Goal: Communication & Community: Answer question/provide support

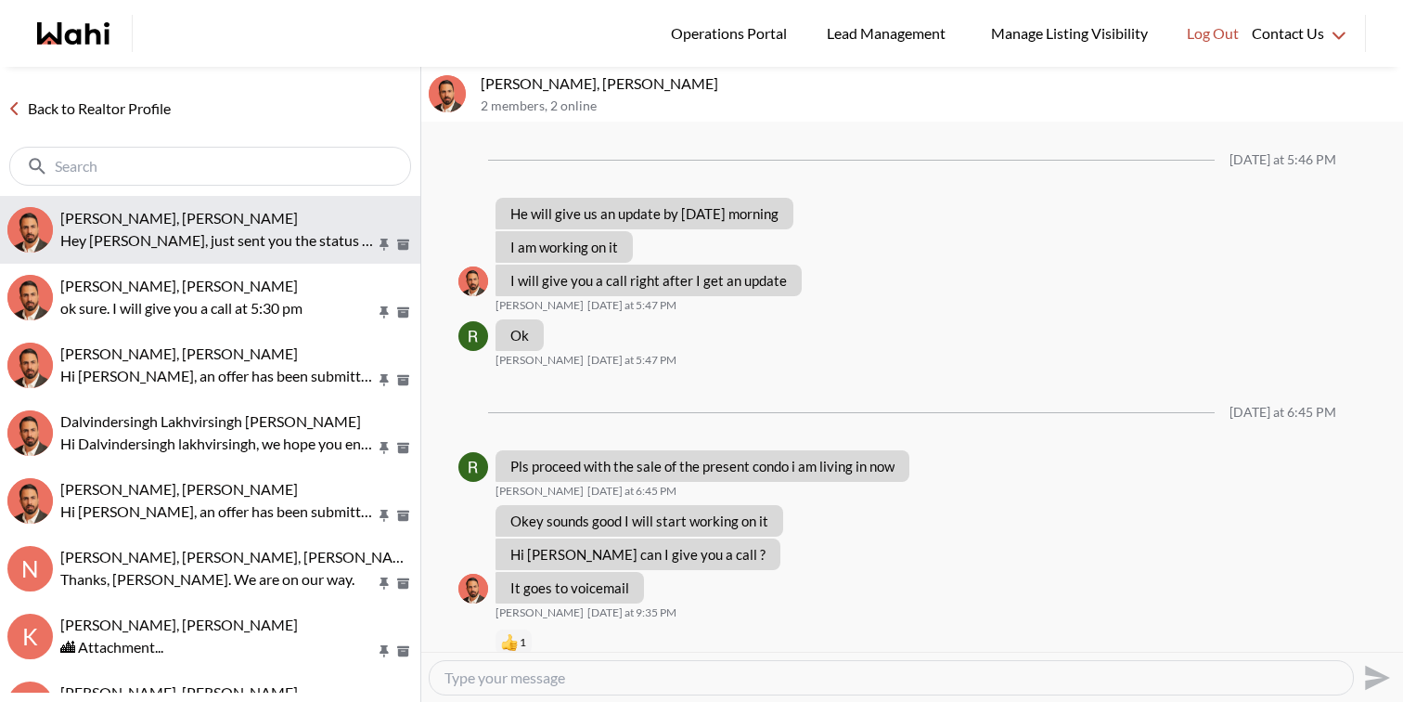
scroll to position [1277, 0]
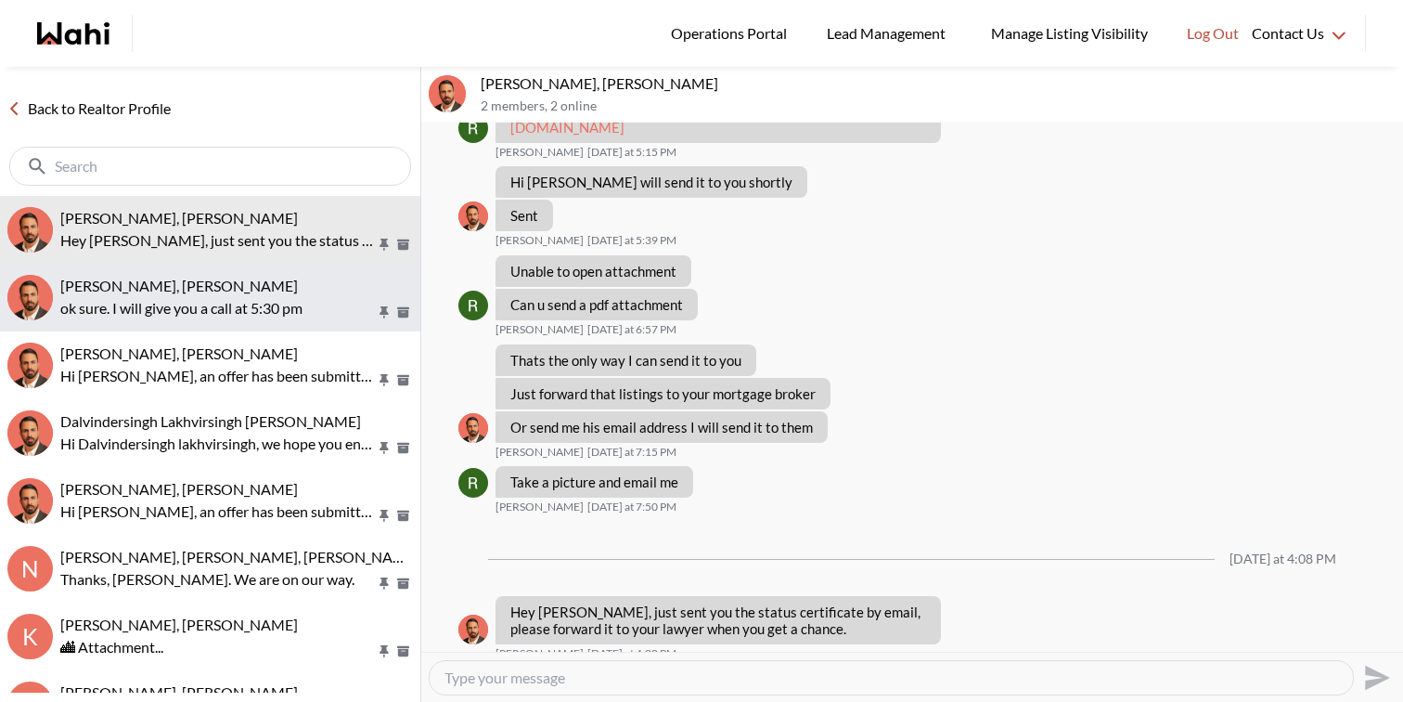
click at [270, 292] on div "Josh Hortaleza, Behnam" at bounding box center [236, 286] width 353 height 19
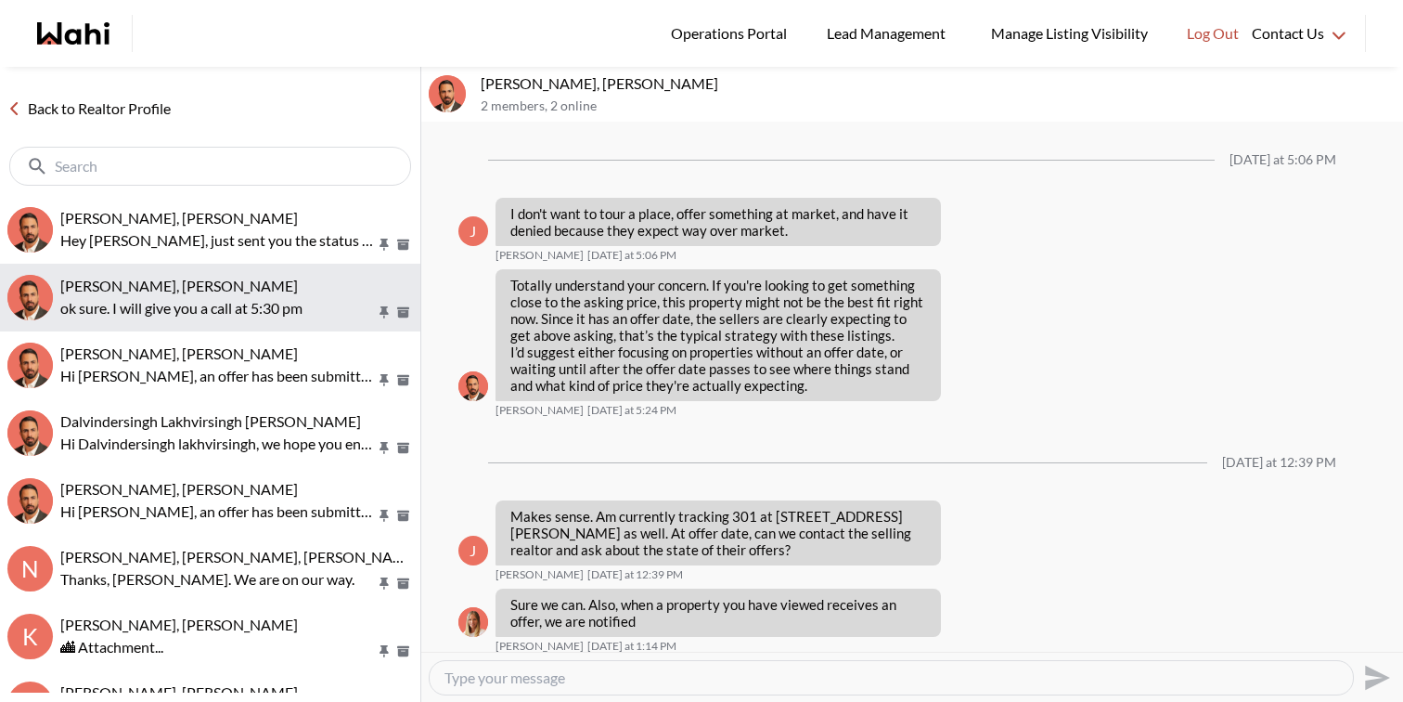
scroll to position [1595, 0]
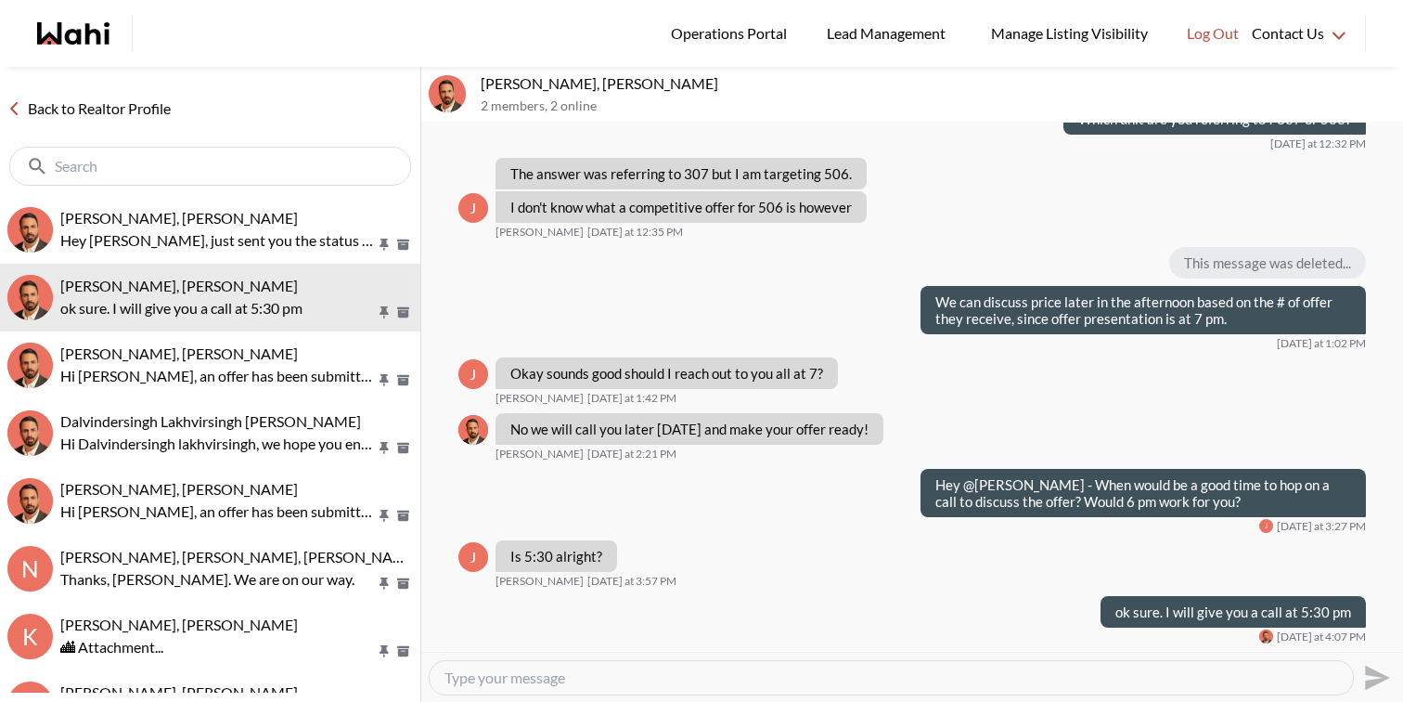
click at [590, 674] on textarea "Type your message" at bounding box center [892, 677] width 894 height 19
type textarea "Sent you the offer to review and sign. Thanks"
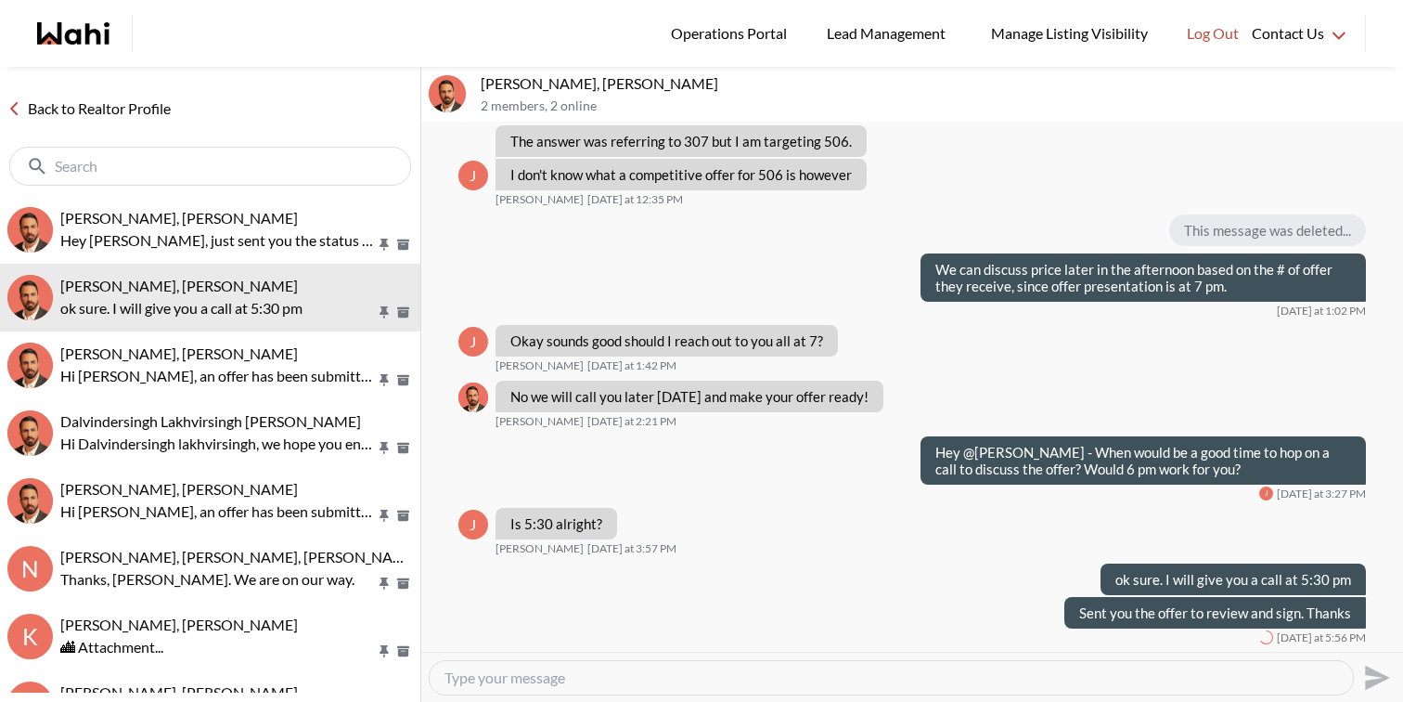
scroll to position [1629, 0]
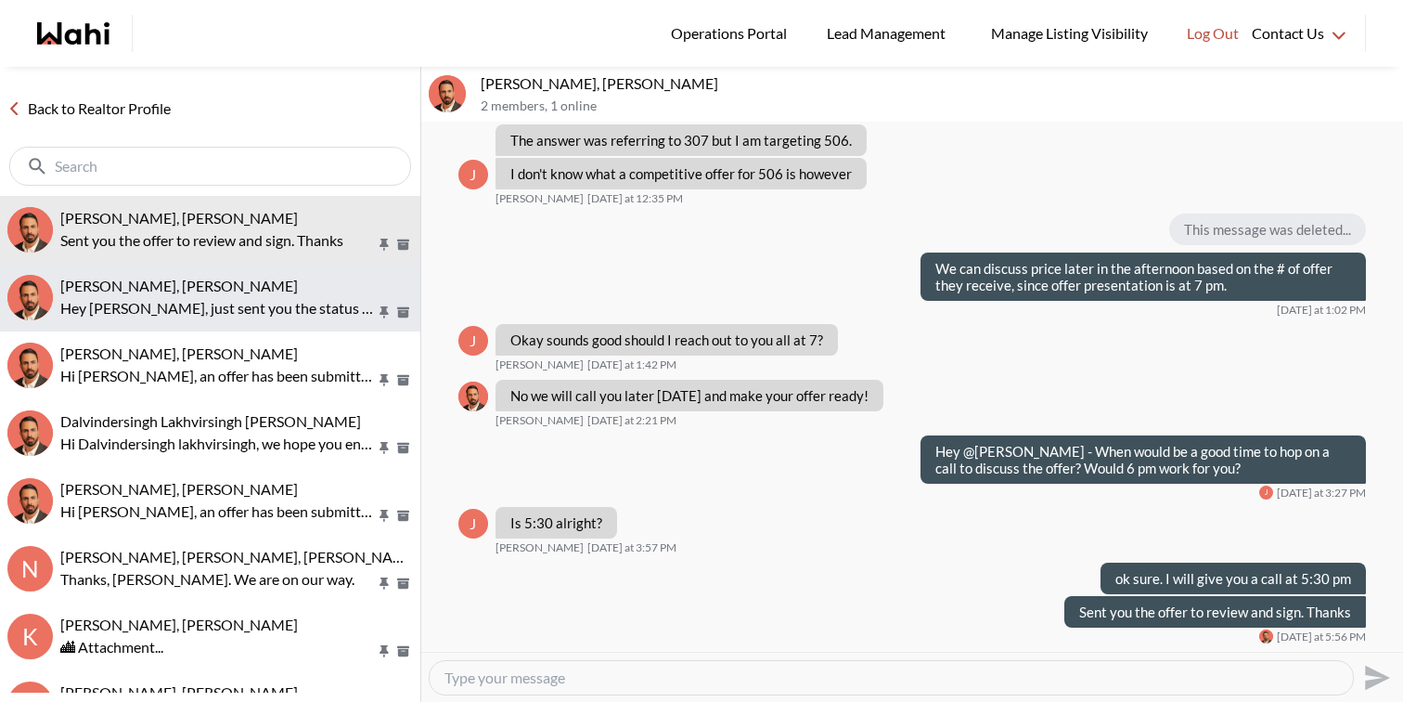
click at [216, 308] on p "Hey [PERSON_NAME], just sent you the status certificate by email, please forwar…" at bounding box center [218, 308] width 316 height 22
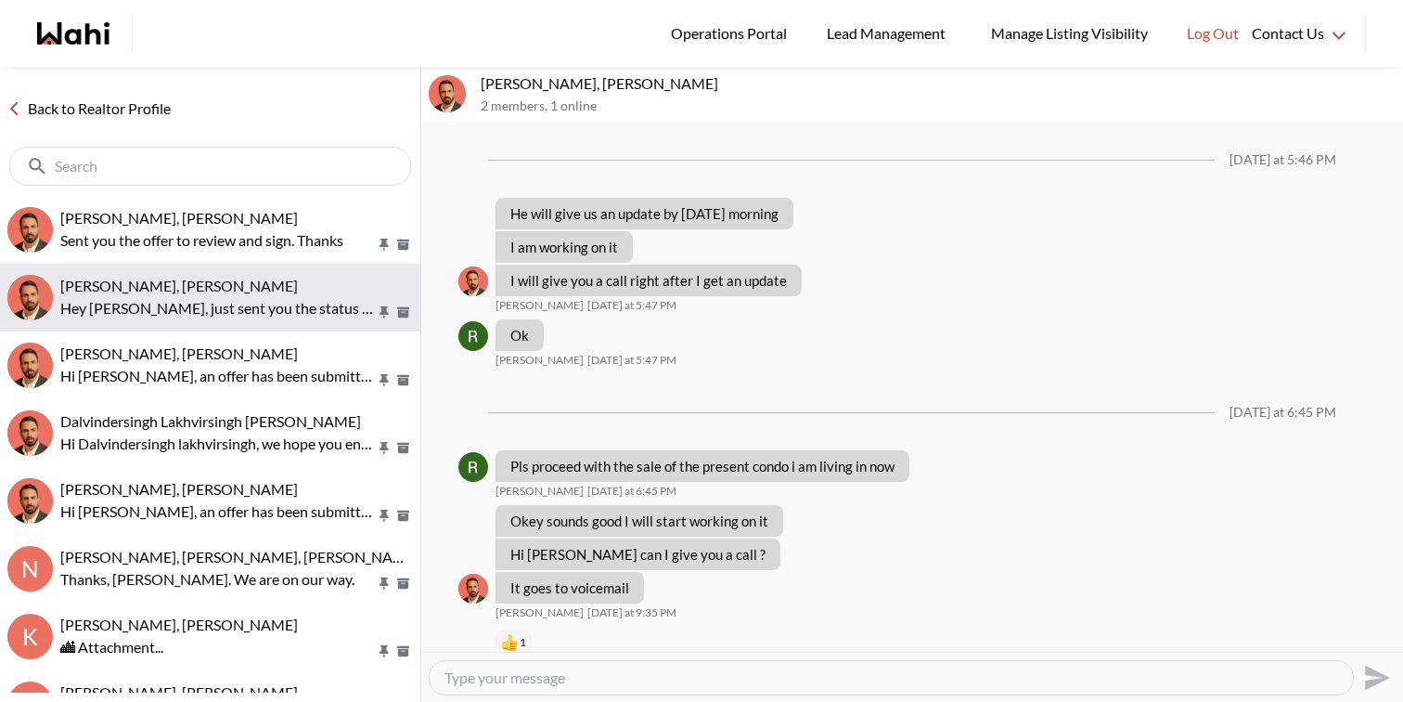
scroll to position [1277, 0]
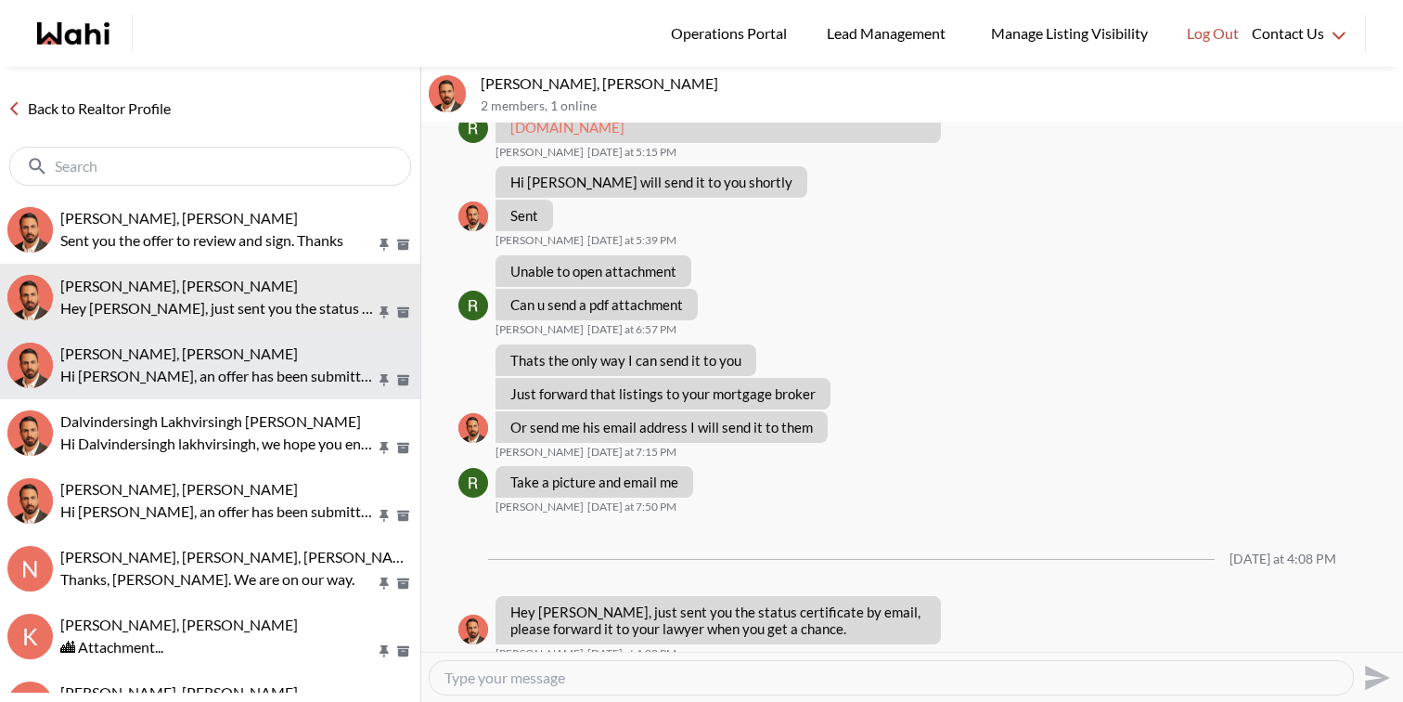
click at [222, 371] on p "Hi Khalid, an offer has been submitted for 3969 Worthview Pl, Mississauga, Onta…" at bounding box center [218, 376] width 316 height 22
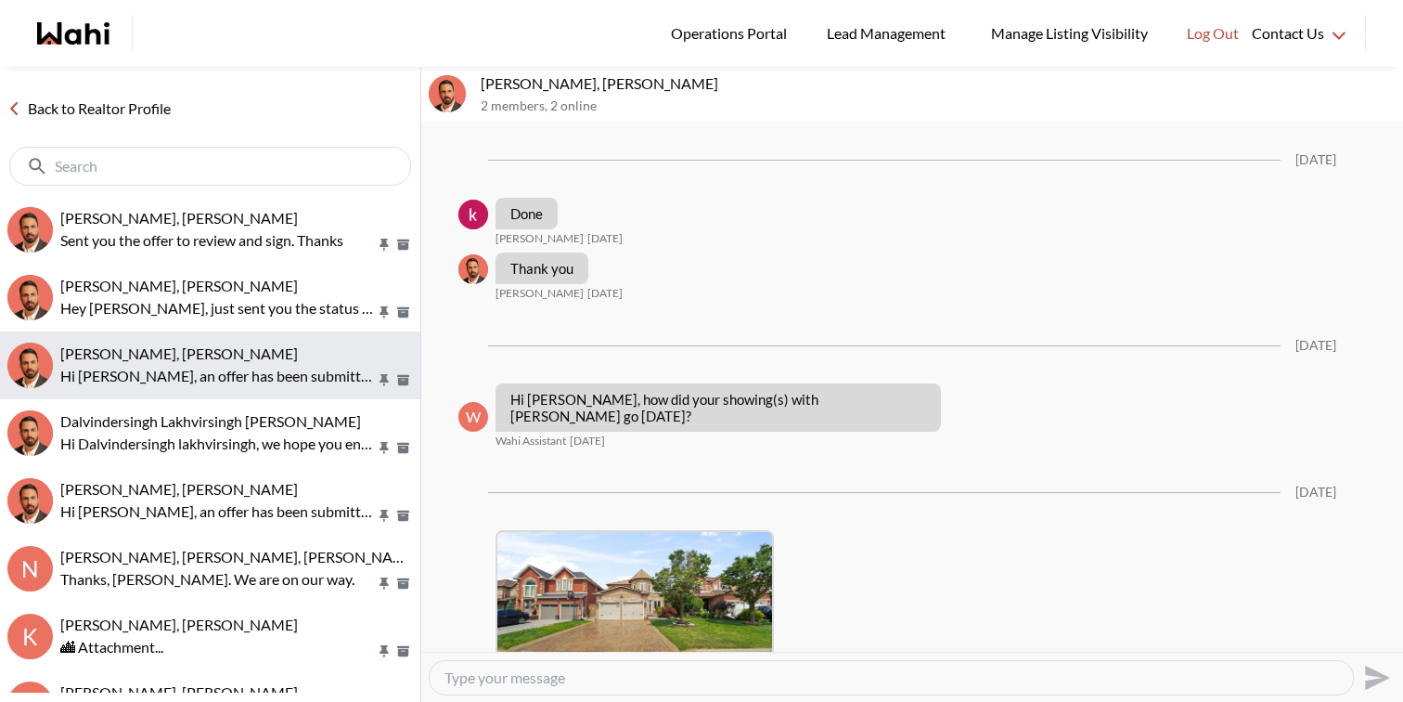
scroll to position [3742, 0]
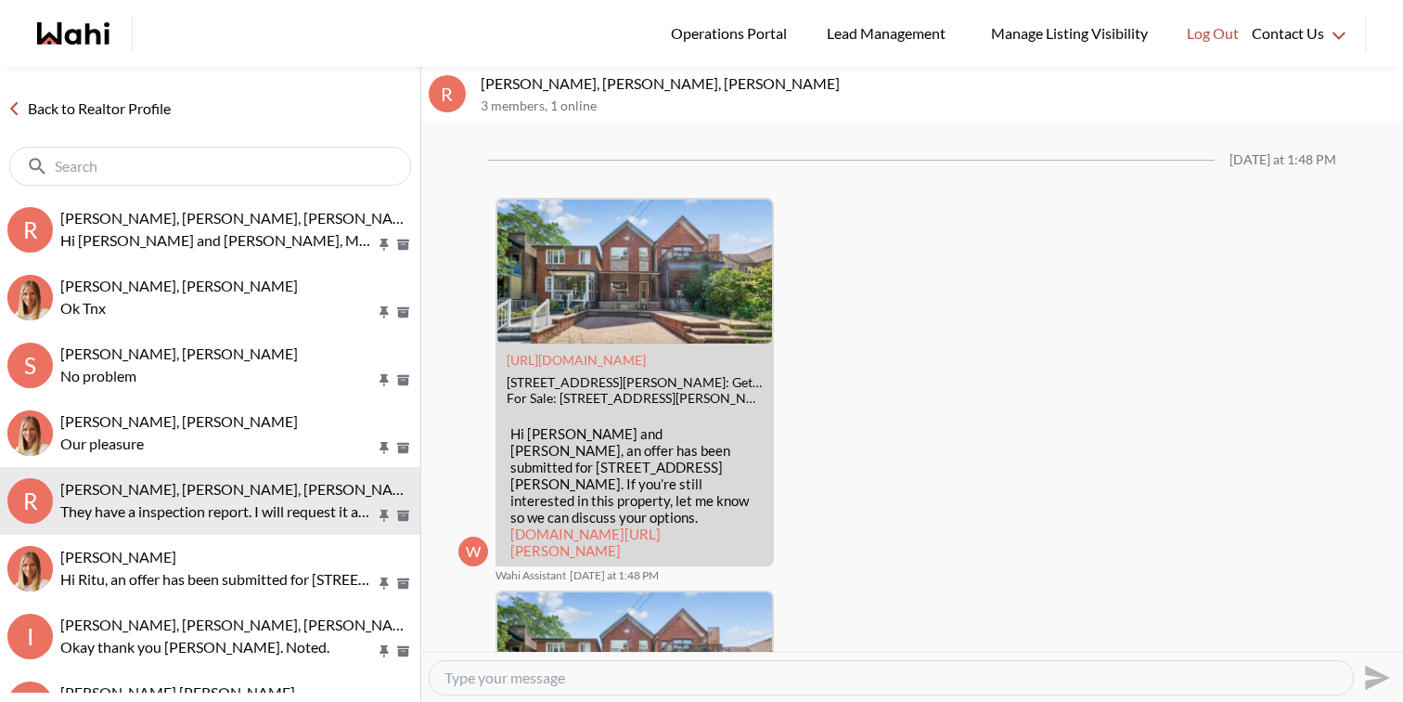
scroll to position [2486, 0]
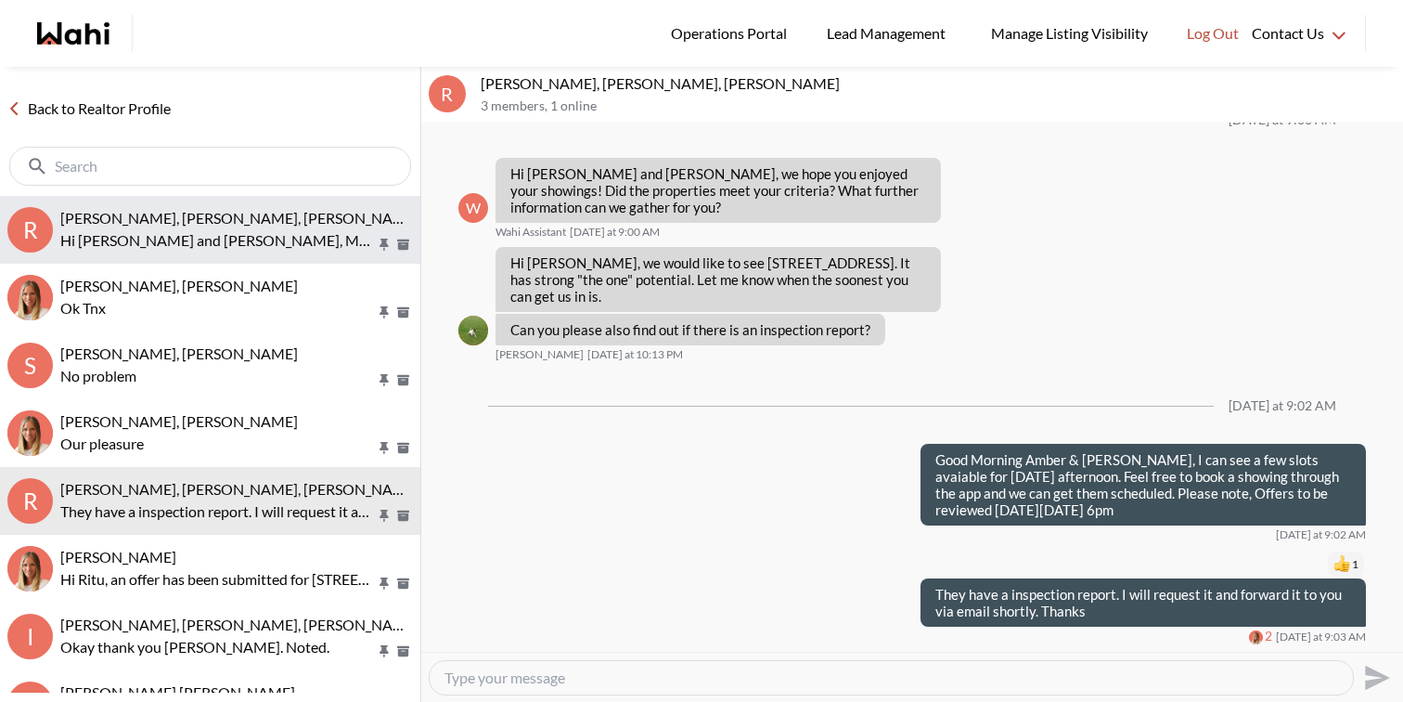
click at [247, 229] on p "Hi Rory and Amber, My name is Ewelina Weglarz and I will be your showing agent …" at bounding box center [218, 240] width 316 height 22
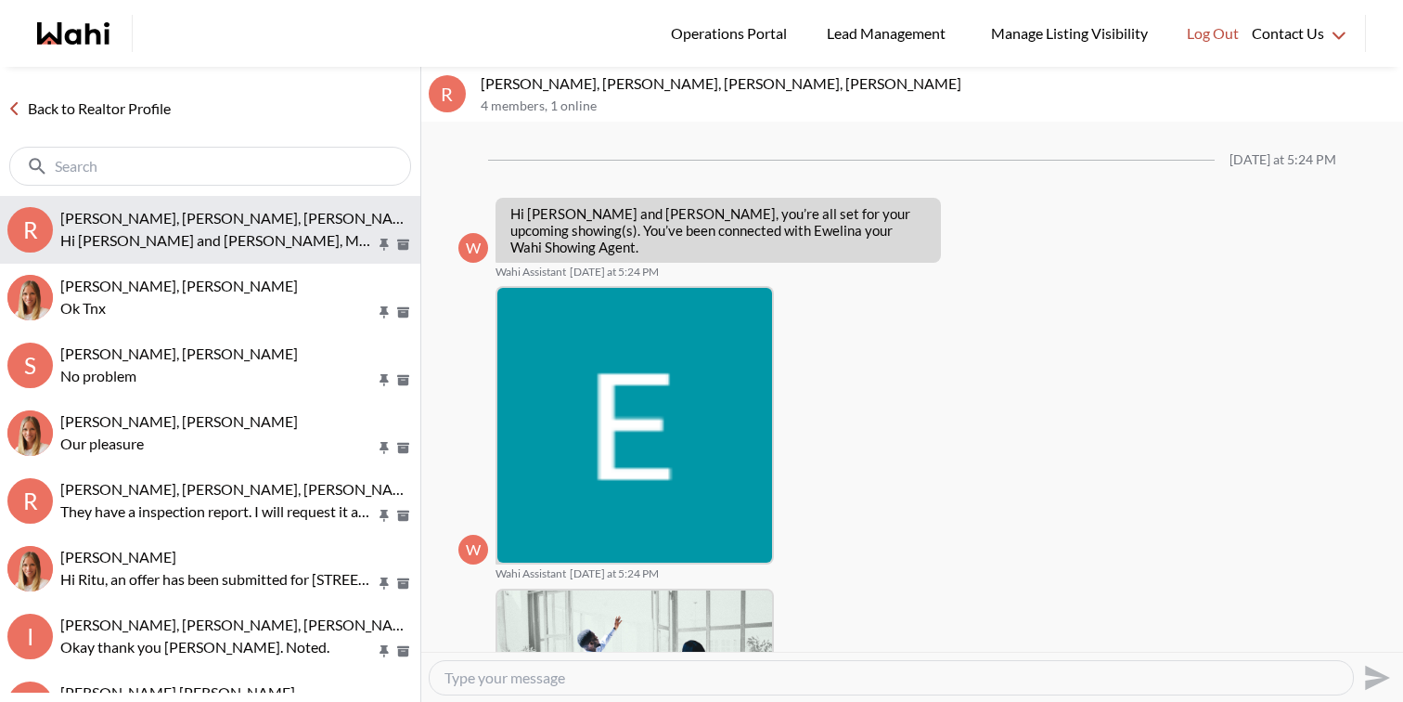
scroll to position [368, 0]
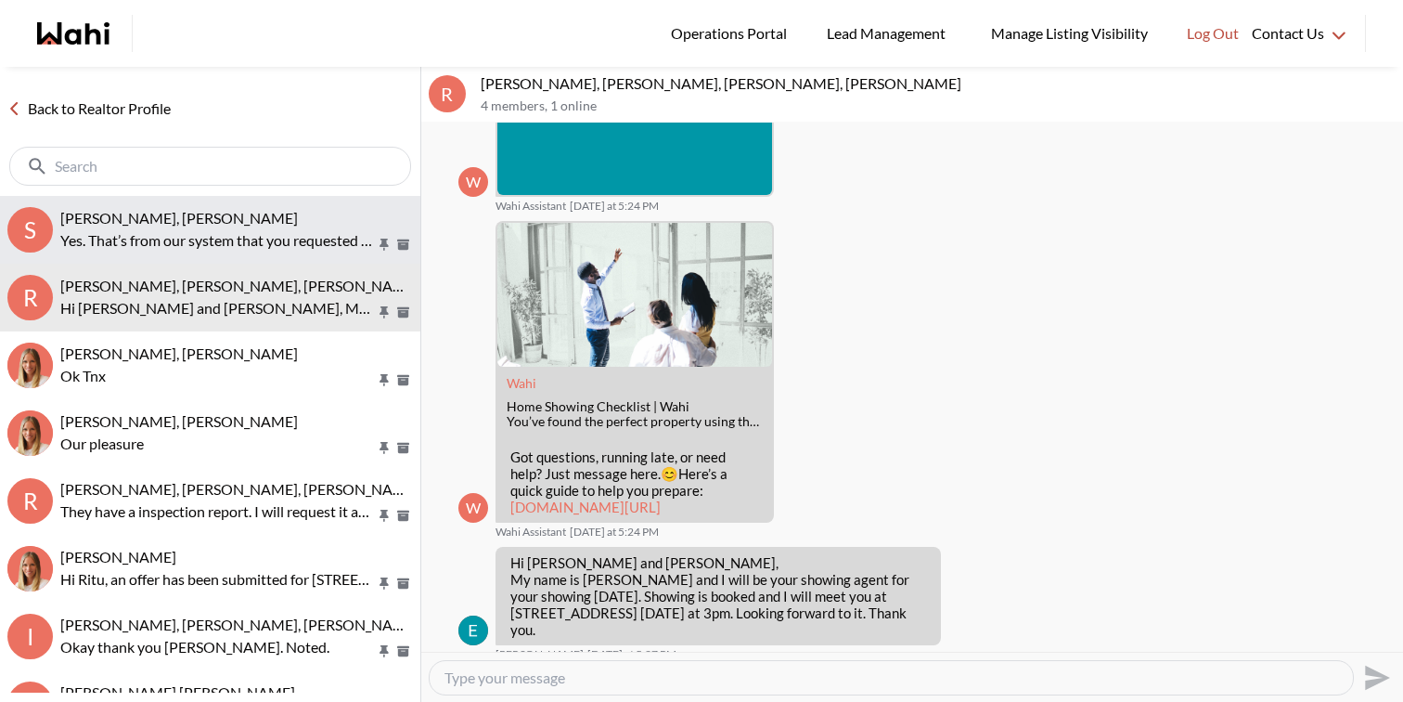
click at [248, 244] on p "Yes. That’s from our system that you requested the showing [DATE] at 6:30 pm bu…" at bounding box center [218, 240] width 316 height 22
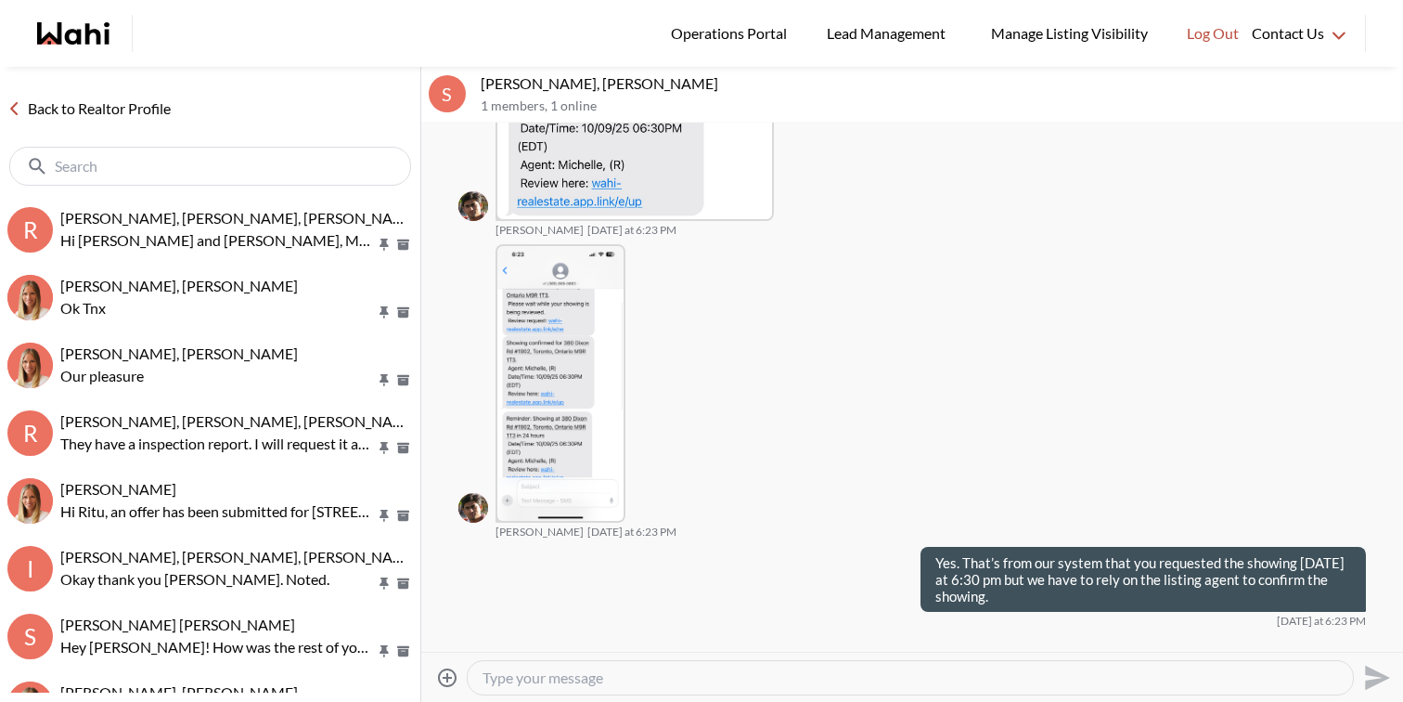
scroll to position [1889, 0]
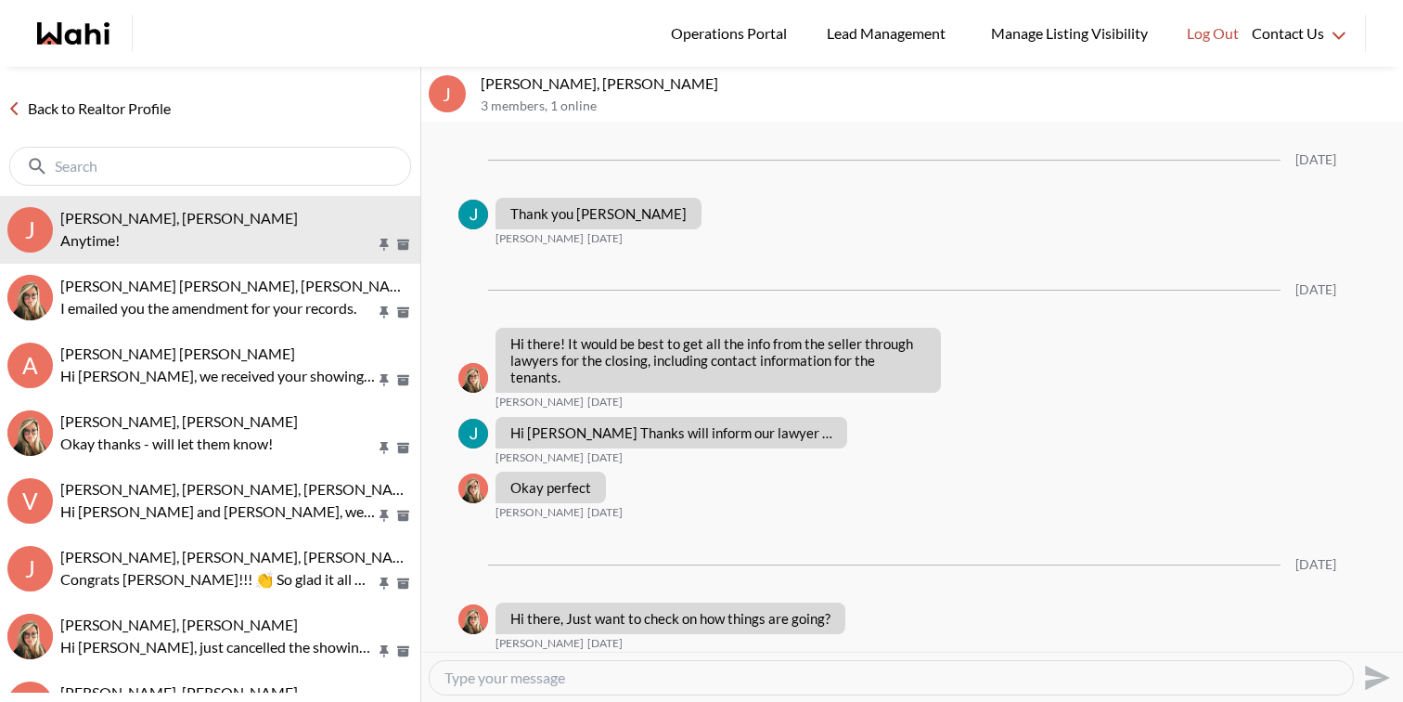
scroll to position [1822, 0]
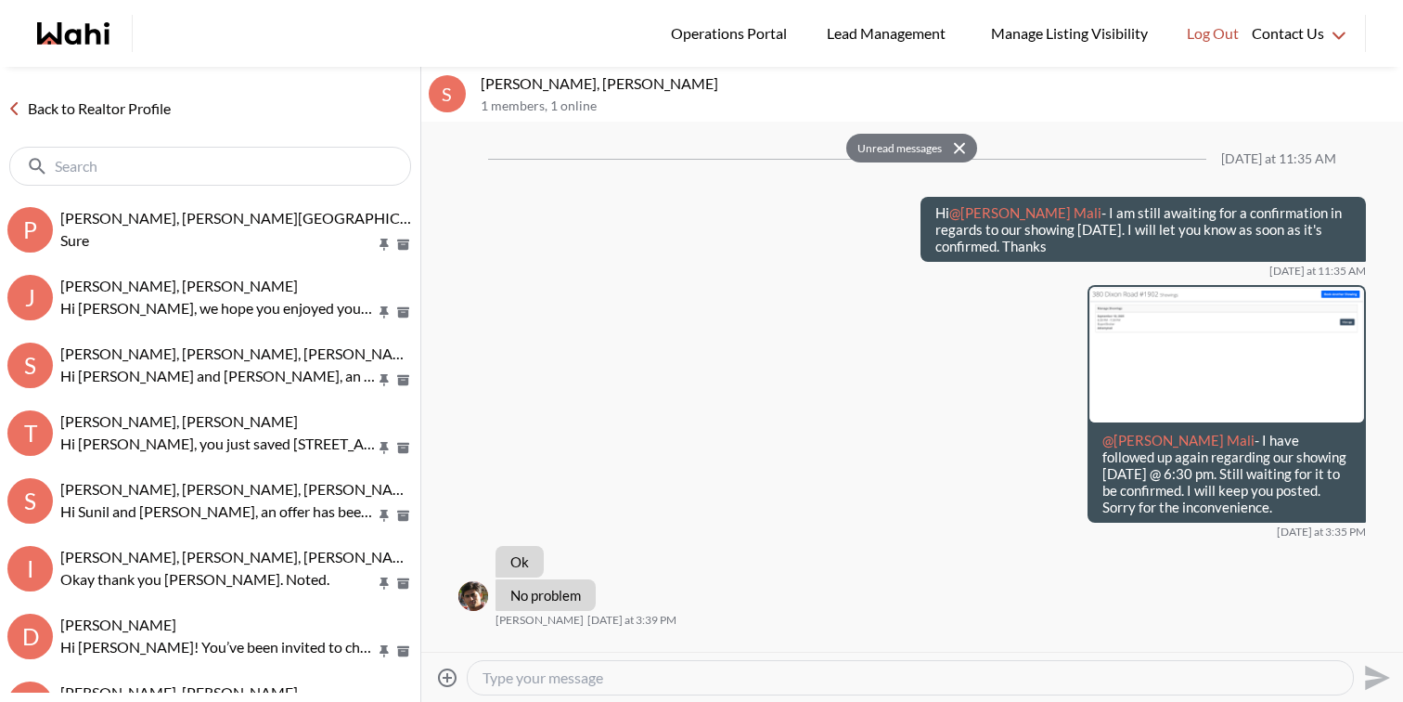
scroll to position [1911, 0]
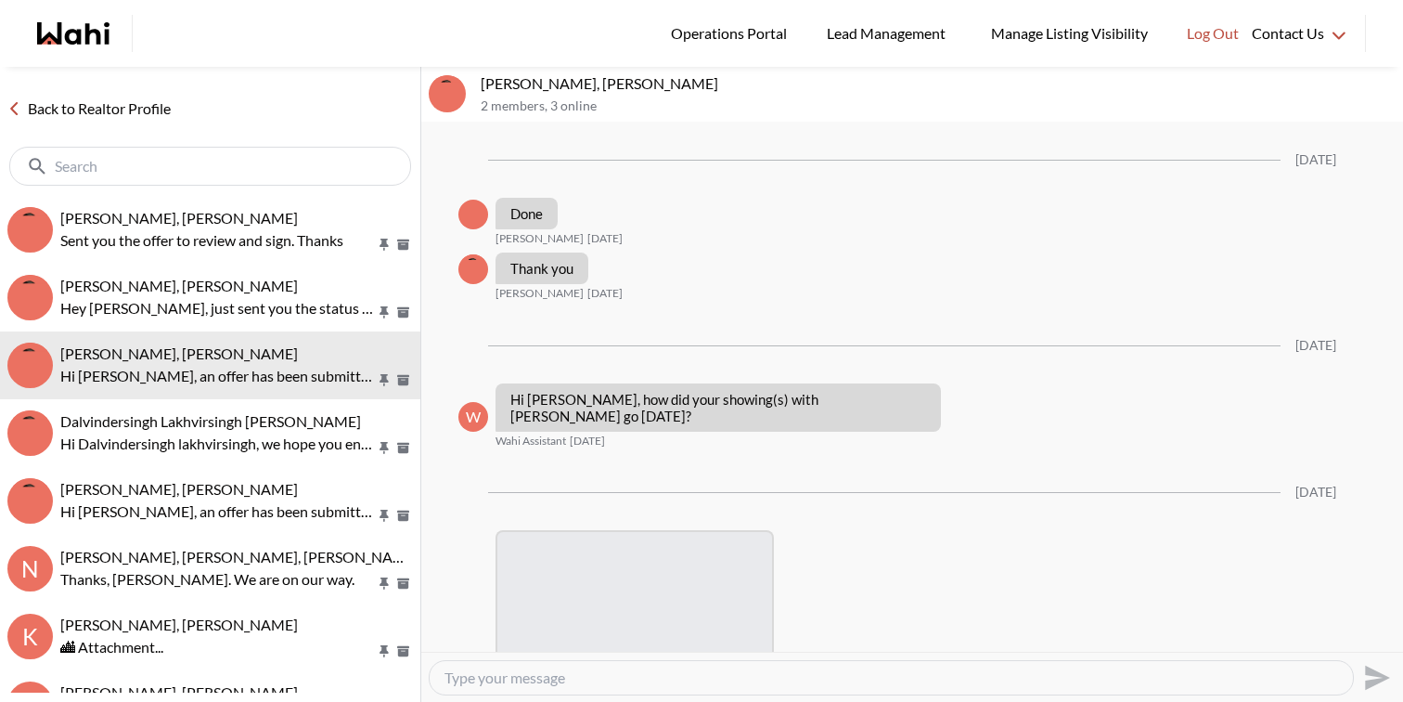
scroll to position [3742, 0]
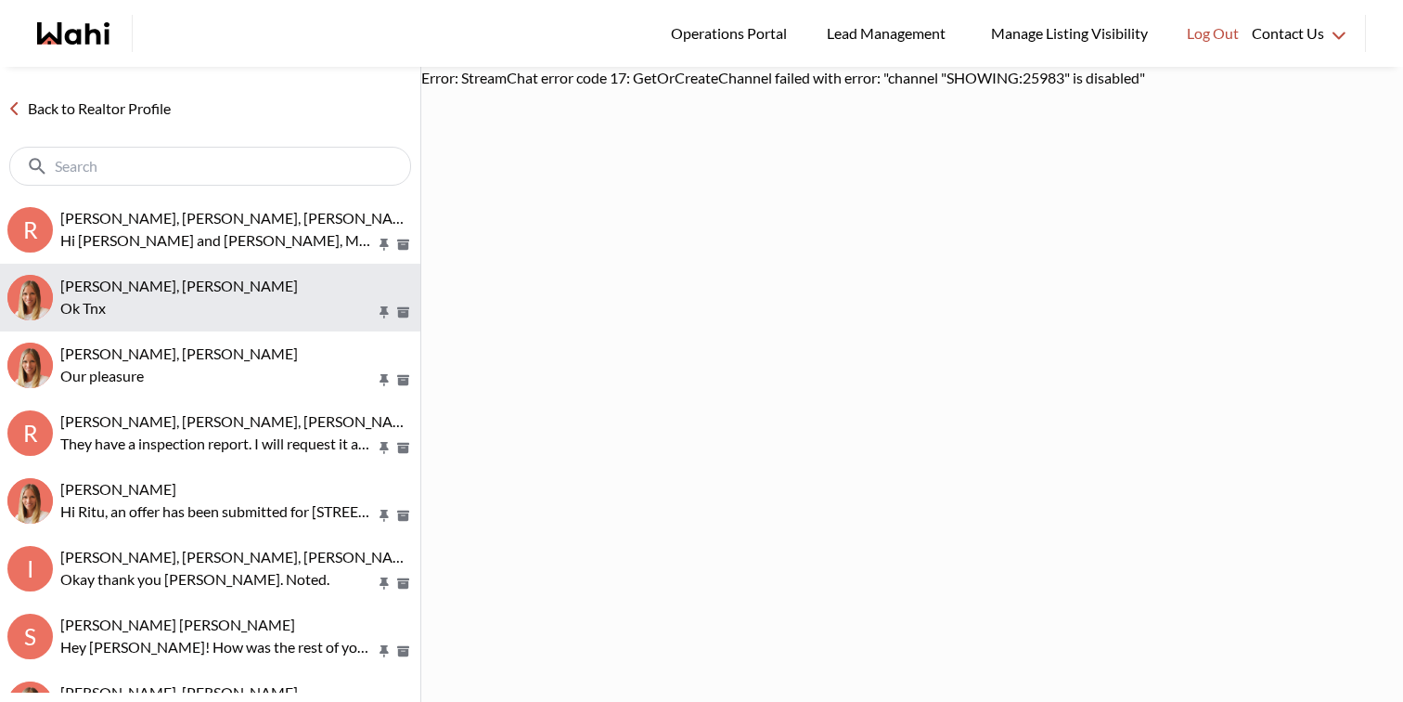
click at [228, 325] on button "Sachinkumar Mali, Michelle Ok Tnx" at bounding box center [210, 298] width 420 height 68
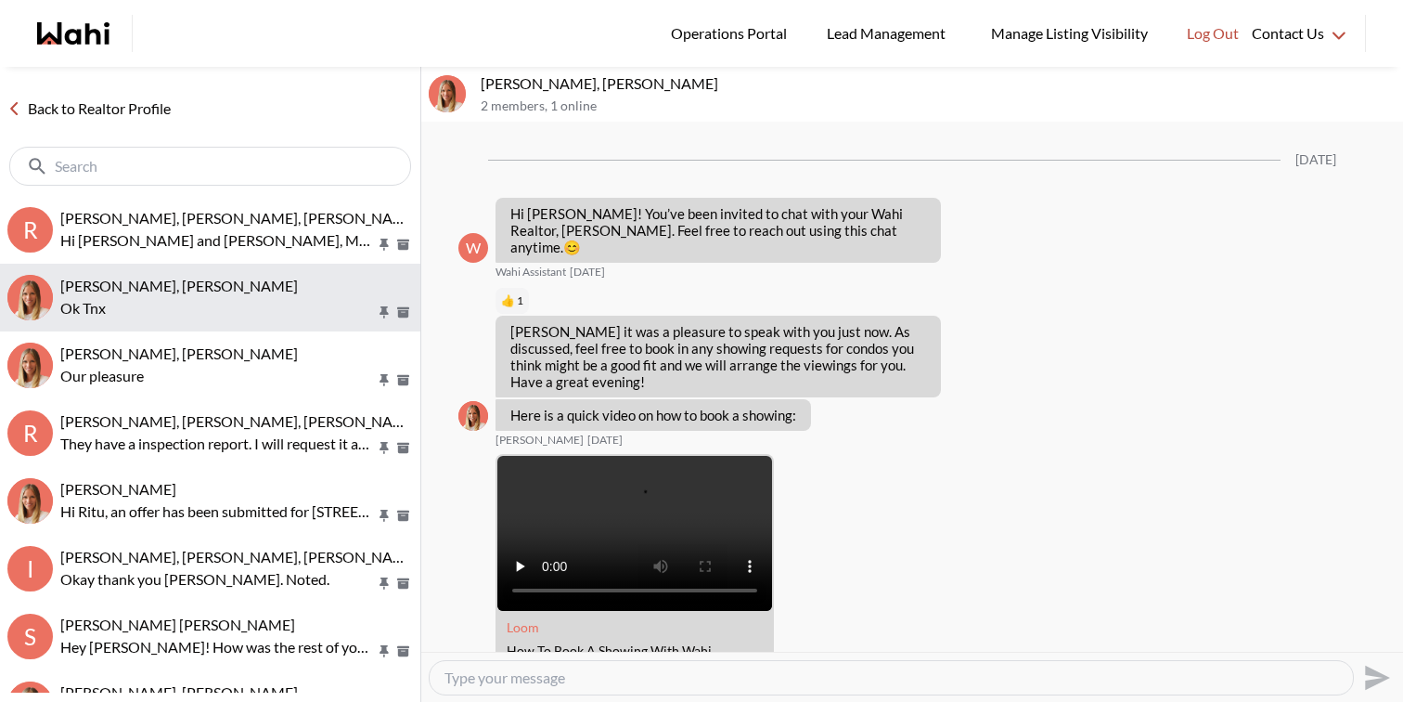
scroll to position [1600, 0]
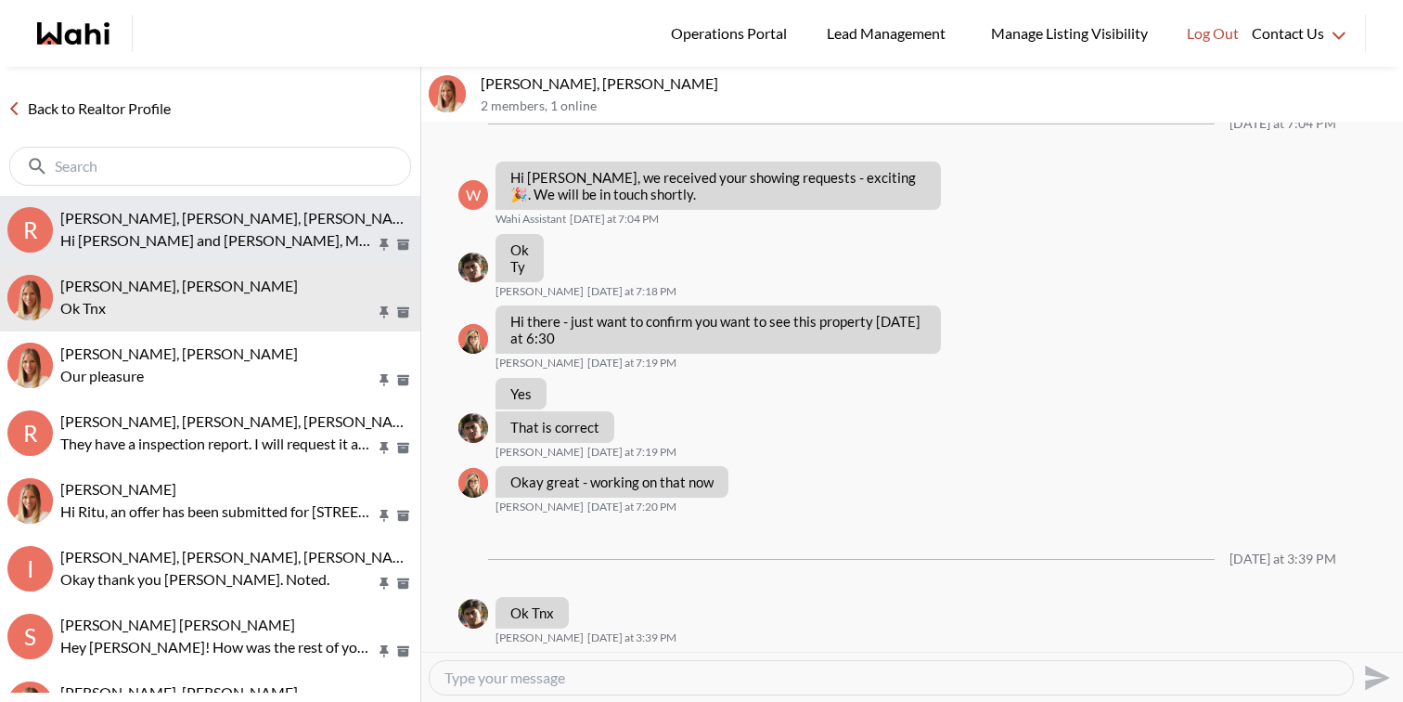
click at [303, 234] on p "Hi Rory and Amber, My name is Ewelina Weglarz and I will be your showing agent …" at bounding box center [218, 240] width 316 height 22
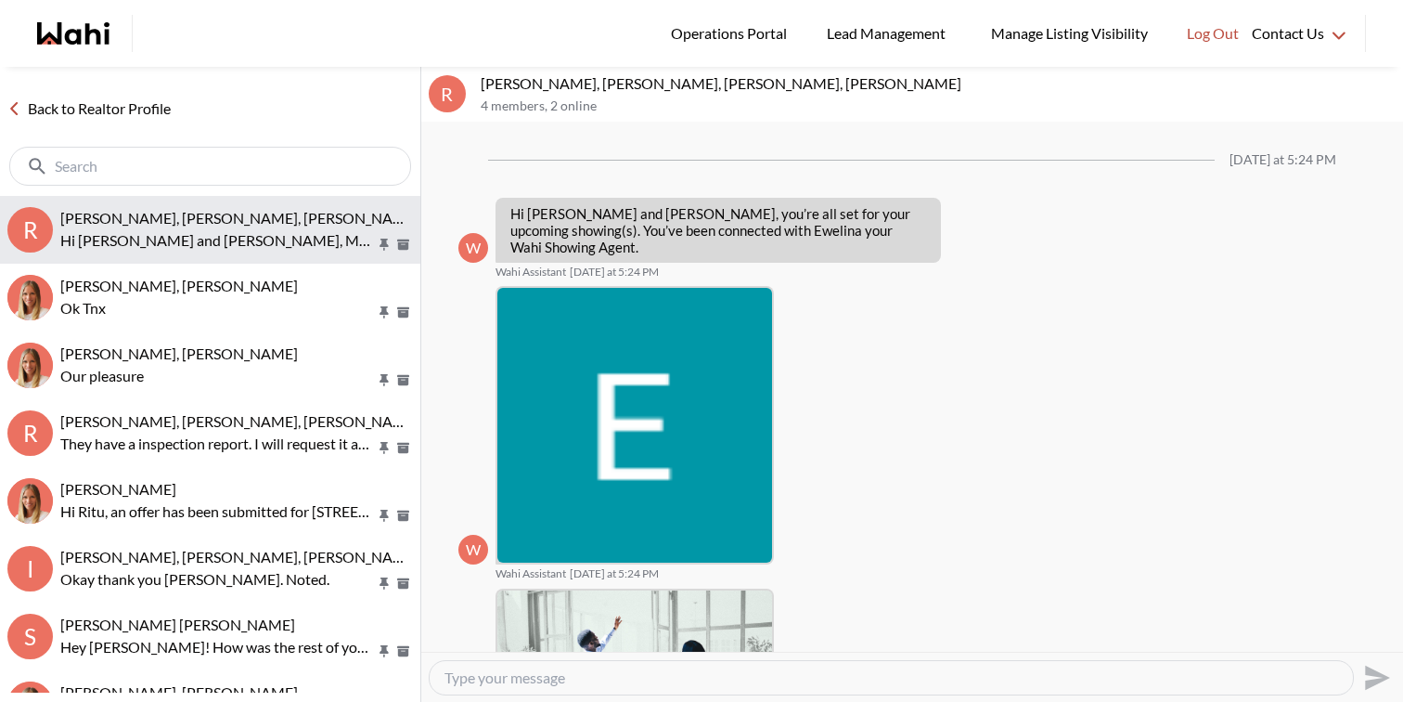
scroll to position [368, 0]
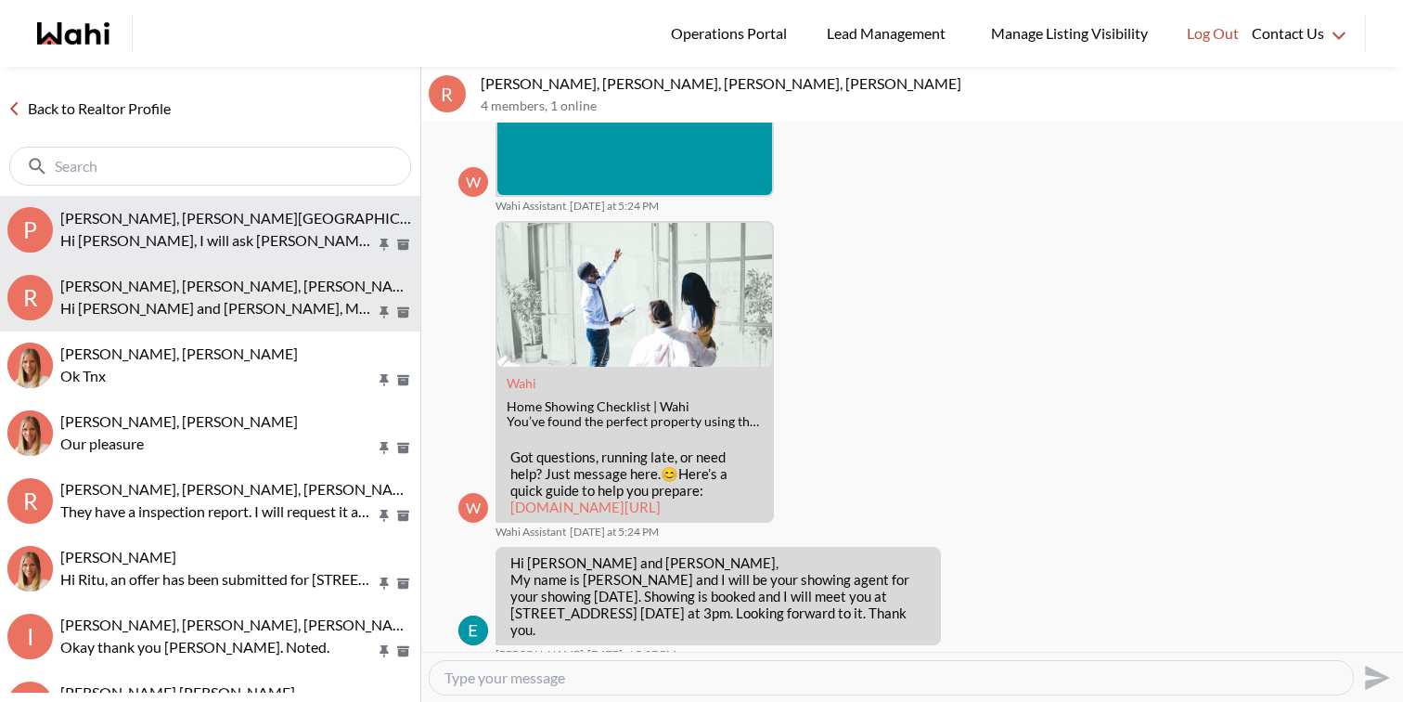
click at [278, 226] on span "Pradeep Pradhan, Shilpa Pradhan, Faraz" at bounding box center [254, 218] width 388 height 18
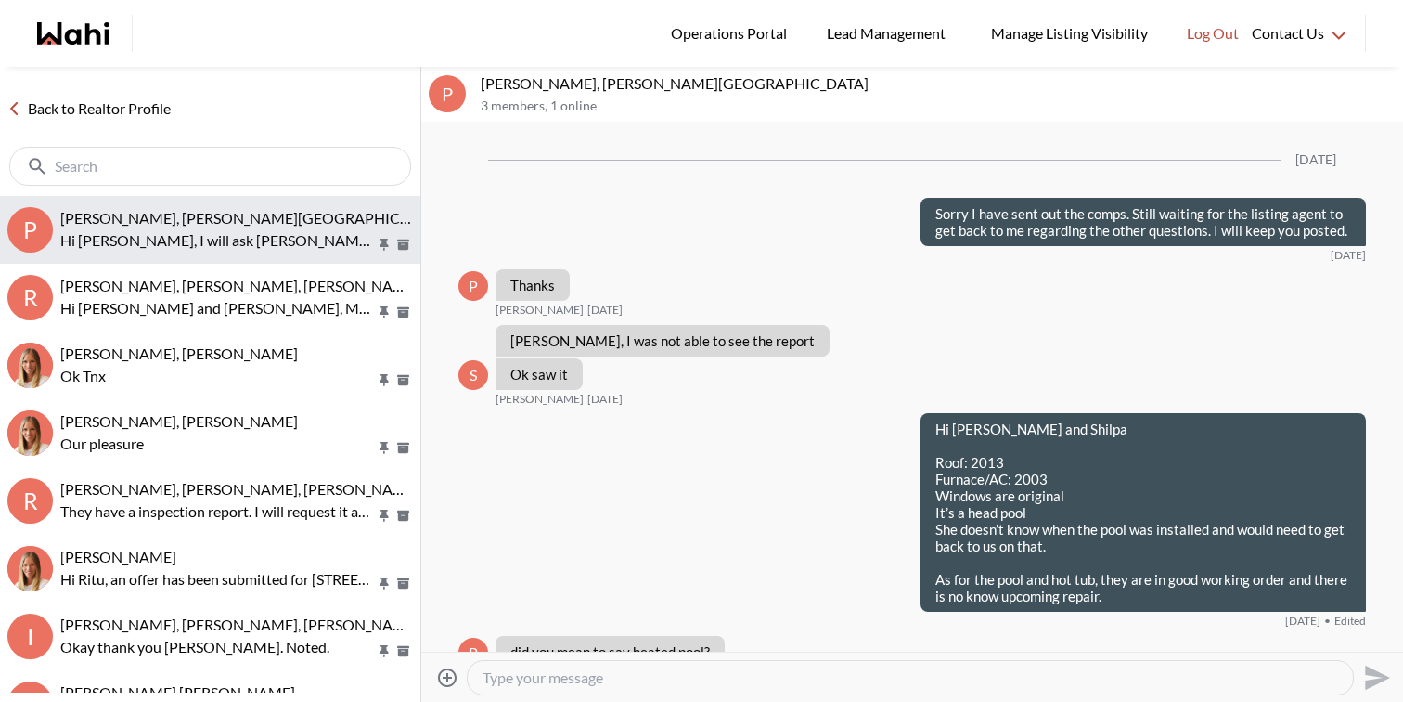
scroll to position [10036, 0]
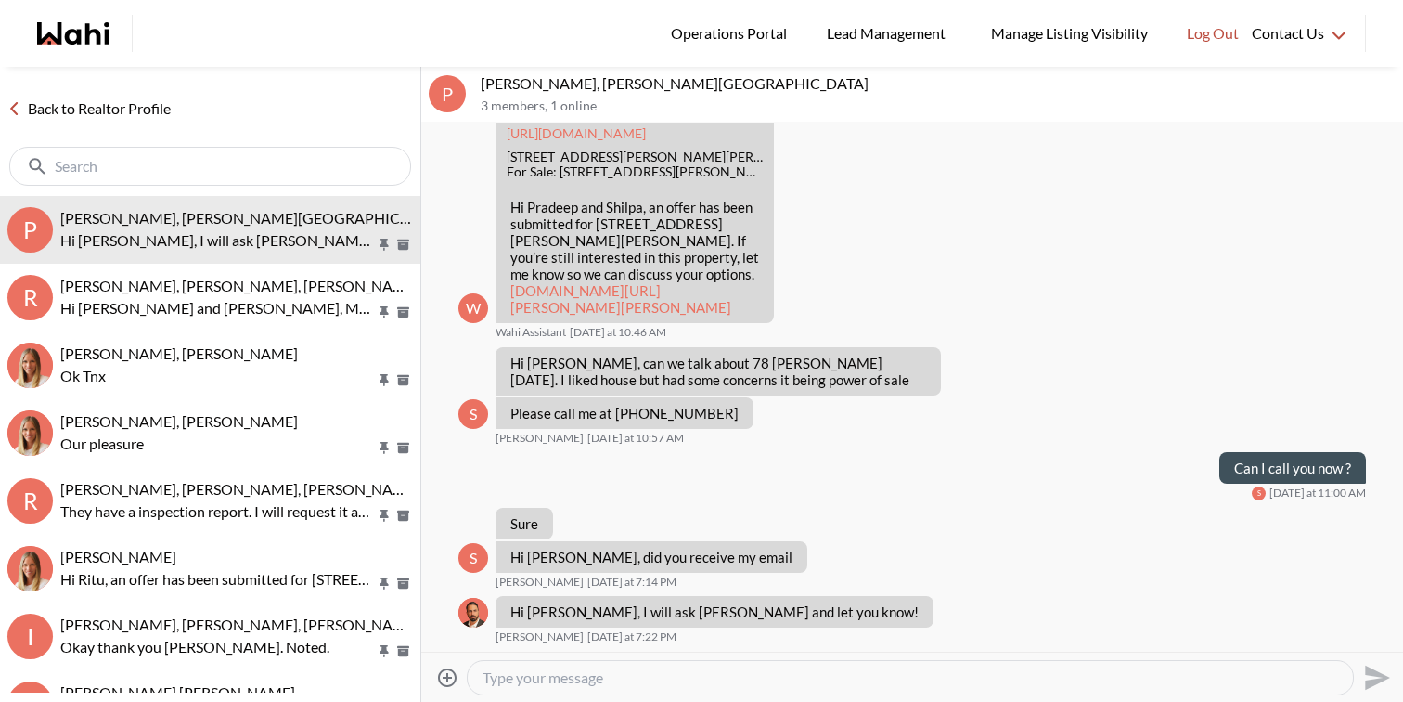
click at [597, 674] on textarea "Type your message" at bounding box center [911, 677] width 856 height 19
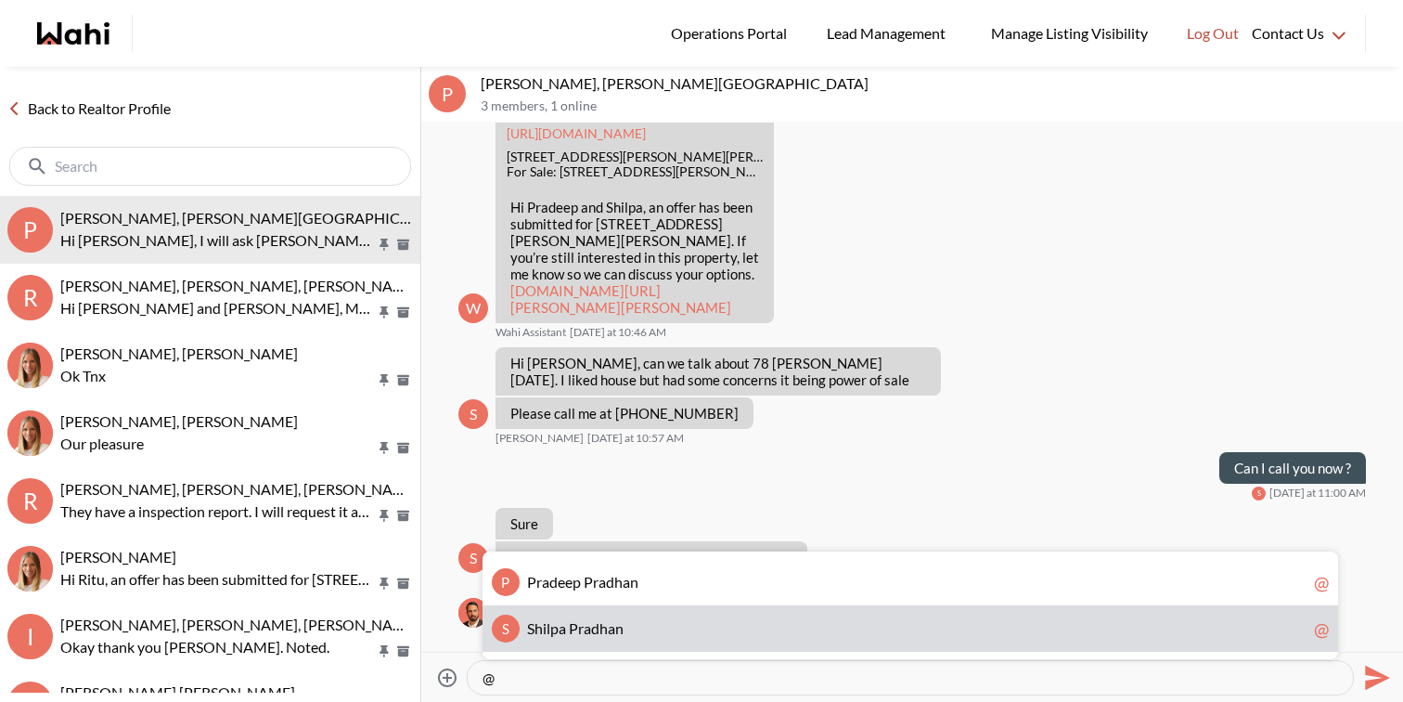
click at [618, 625] on span "n" at bounding box center [619, 628] width 8 height 18
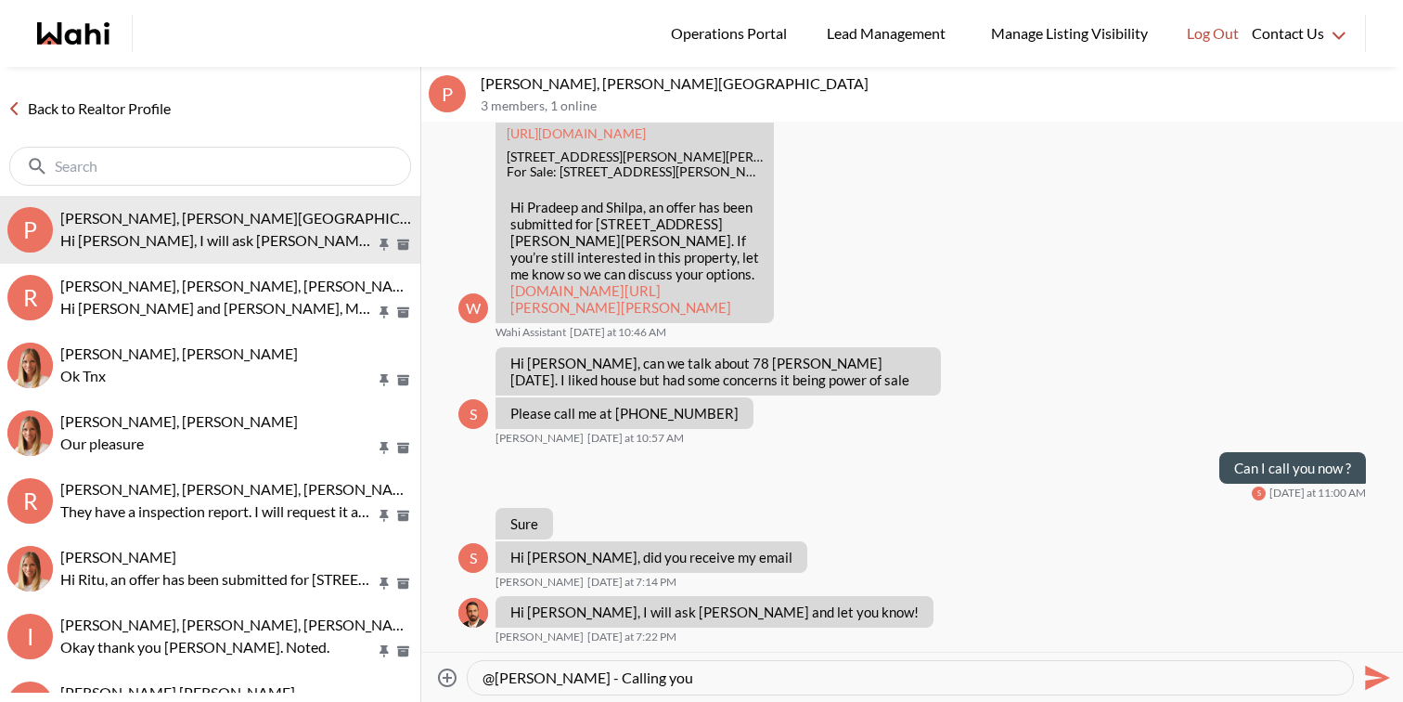
type textarea "@Shilpa Pradhan - Calling you"
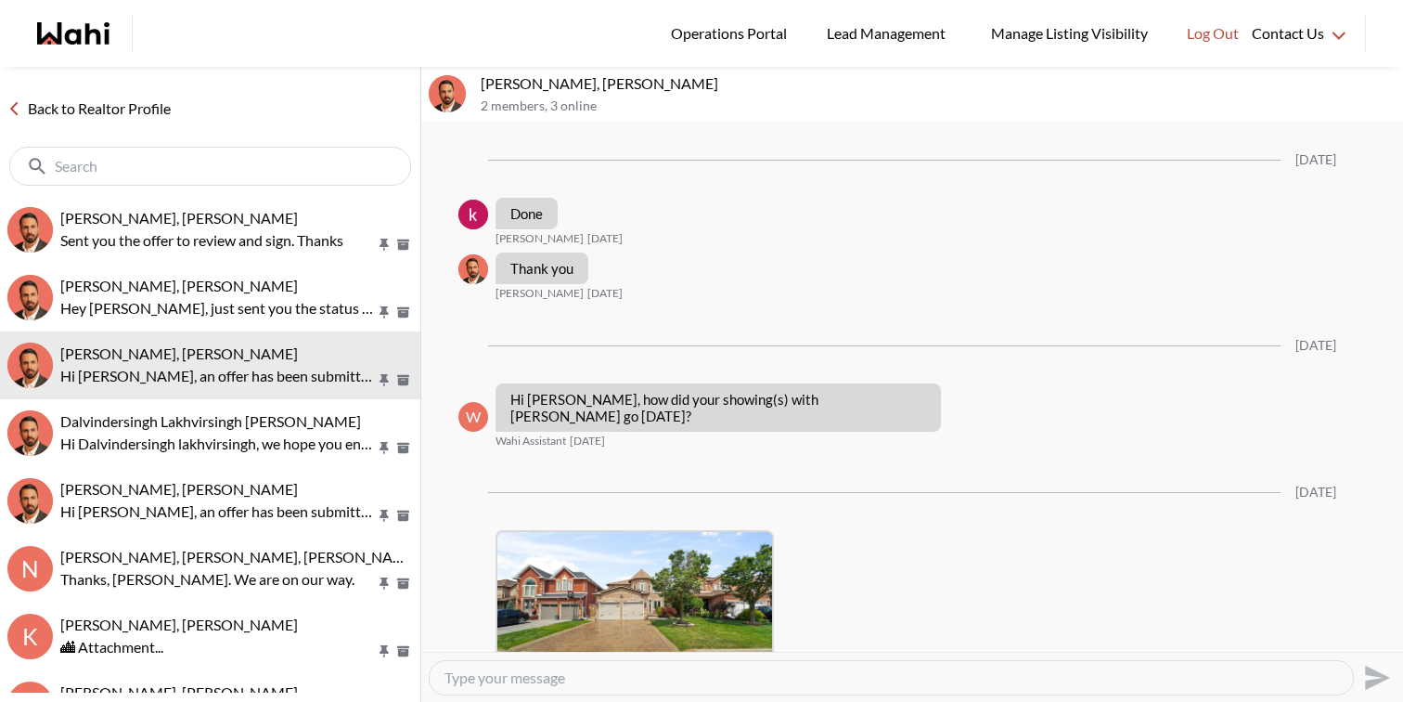
scroll to position [3742, 0]
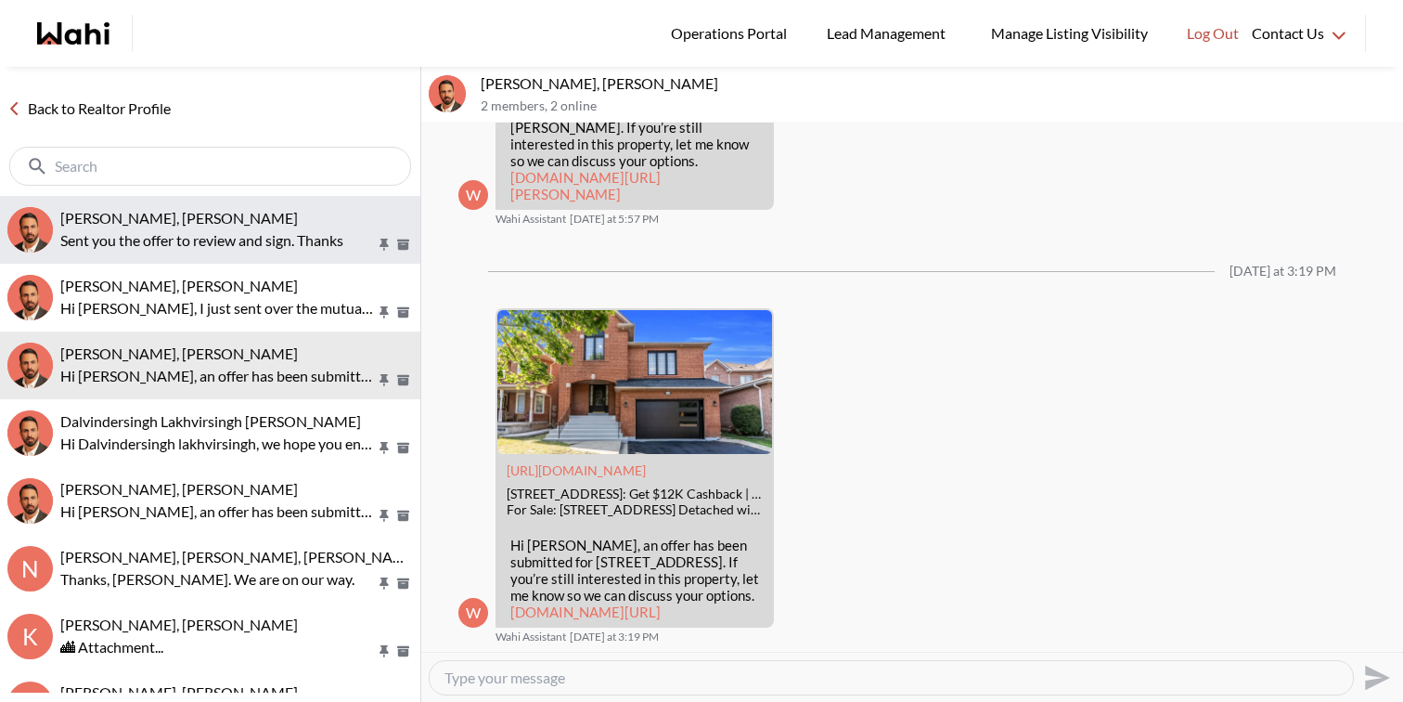
click at [225, 216] on div "[PERSON_NAME], [PERSON_NAME]" at bounding box center [236, 218] width 353 height 19
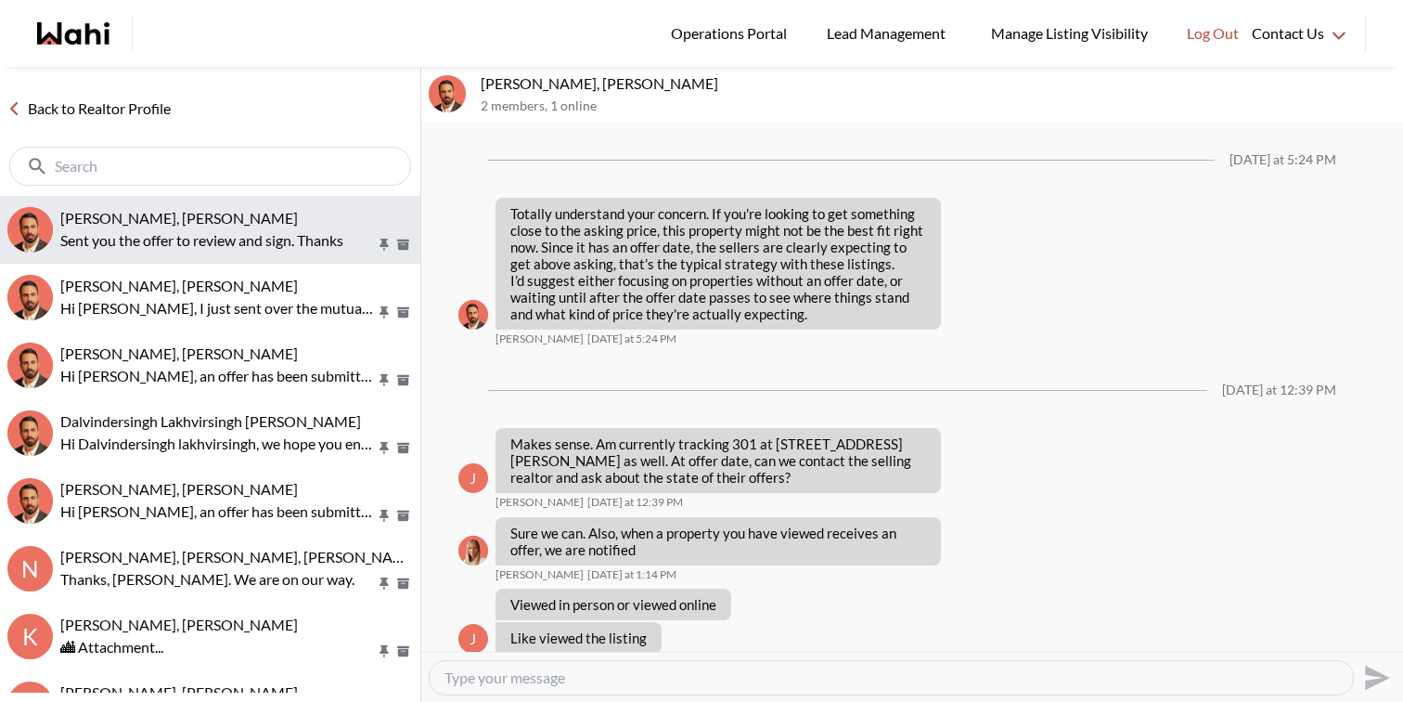
scroll to position [1557, 0]
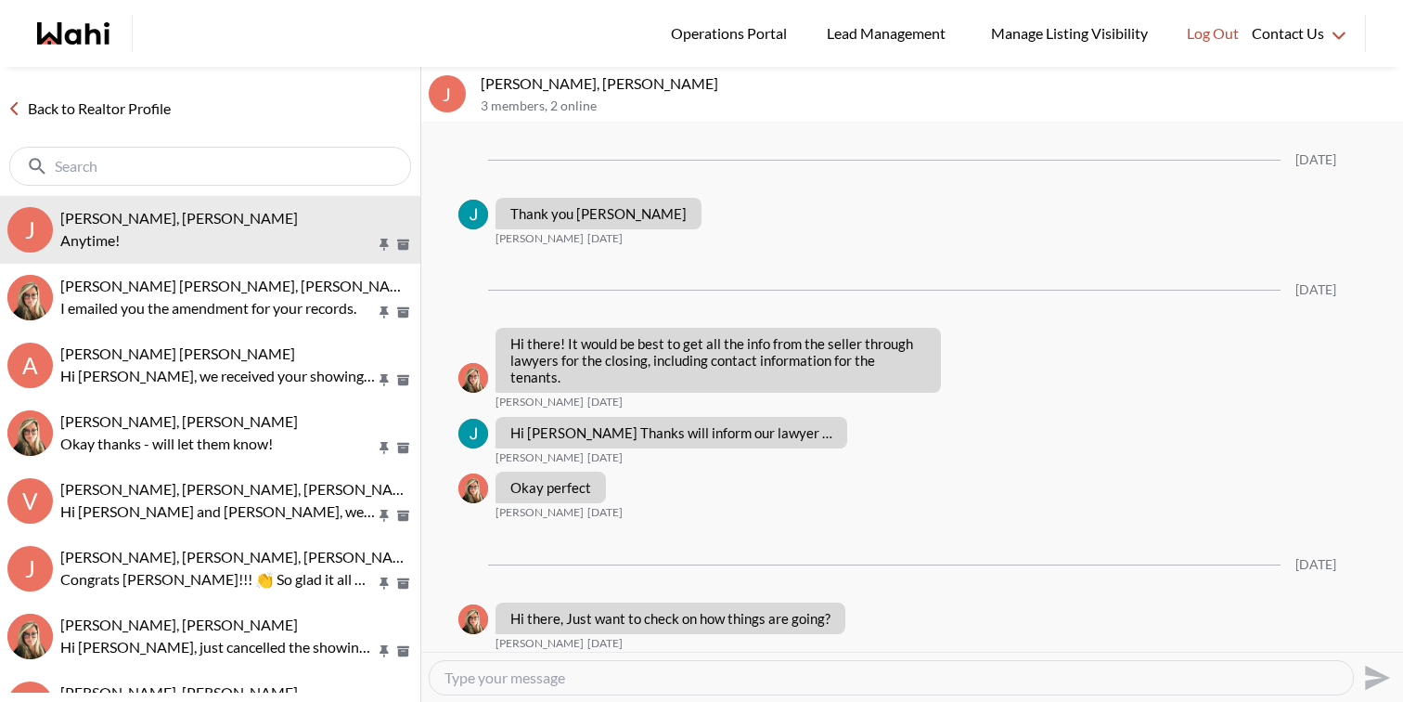
scroll to position [1822, 0]
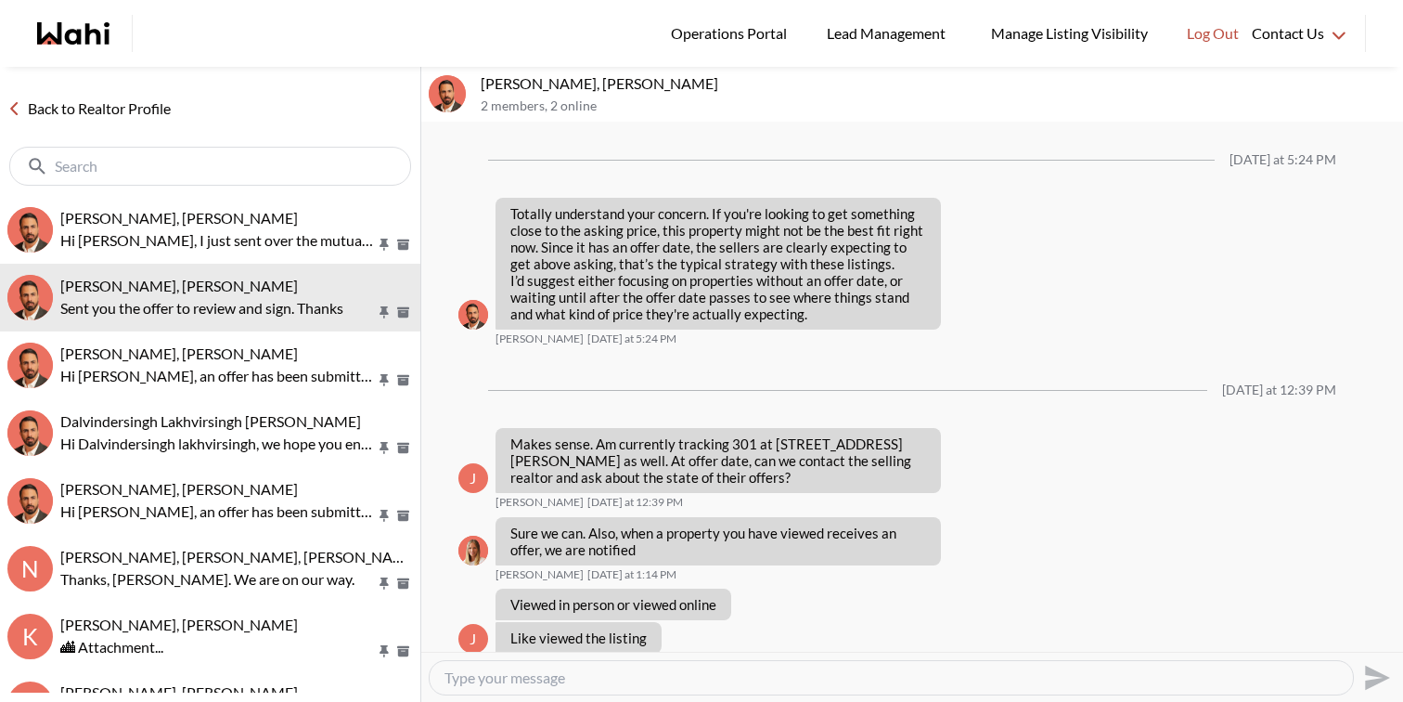
scroll to position [1557, 0]
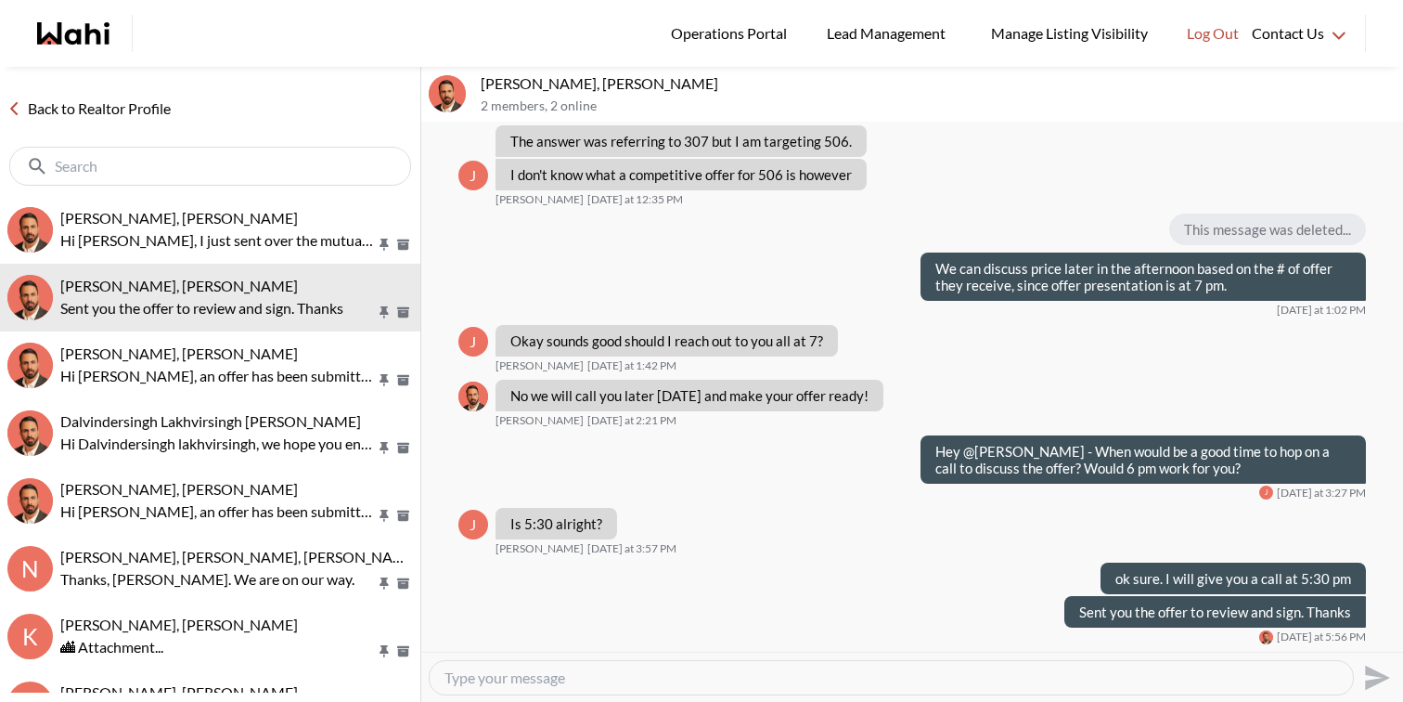
click at [481, 688] on div at bounding box center [891, 677] width 923 height 33
click at [478, 678] on textarea "Type your message" at bounding box center [892, 677] width 894 height 19
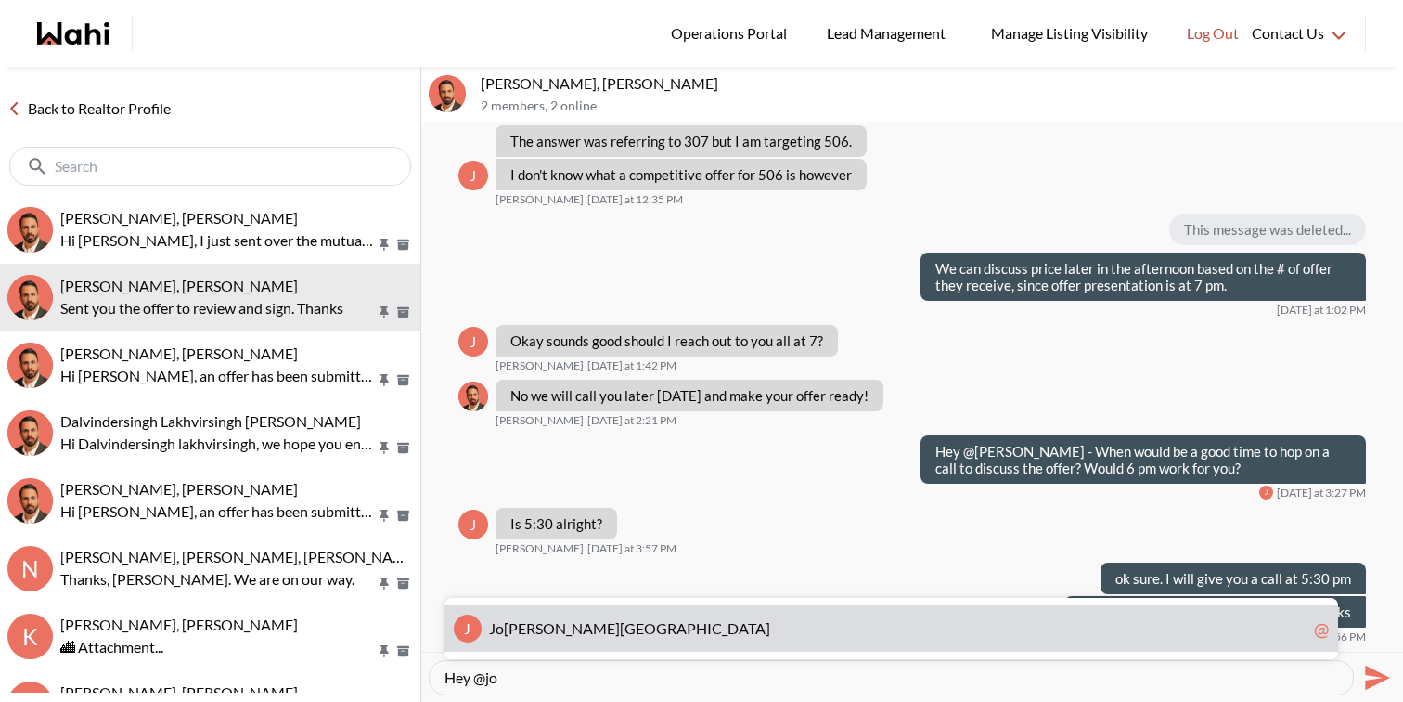
click at [513, 622] on span "sh Hortaleza" at bounding box center [637, 628] width 266 height 18
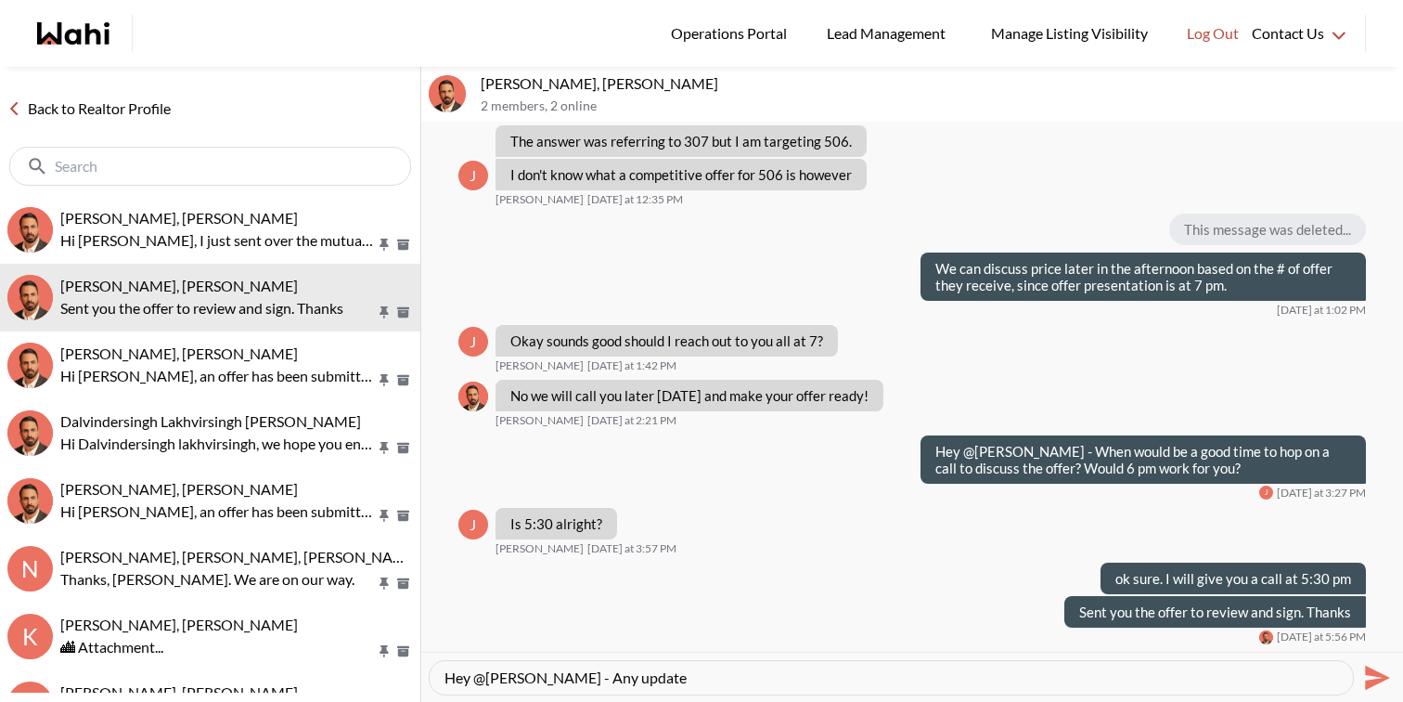
type textarea "Hey @[PERSON_NAME] - Any update?"
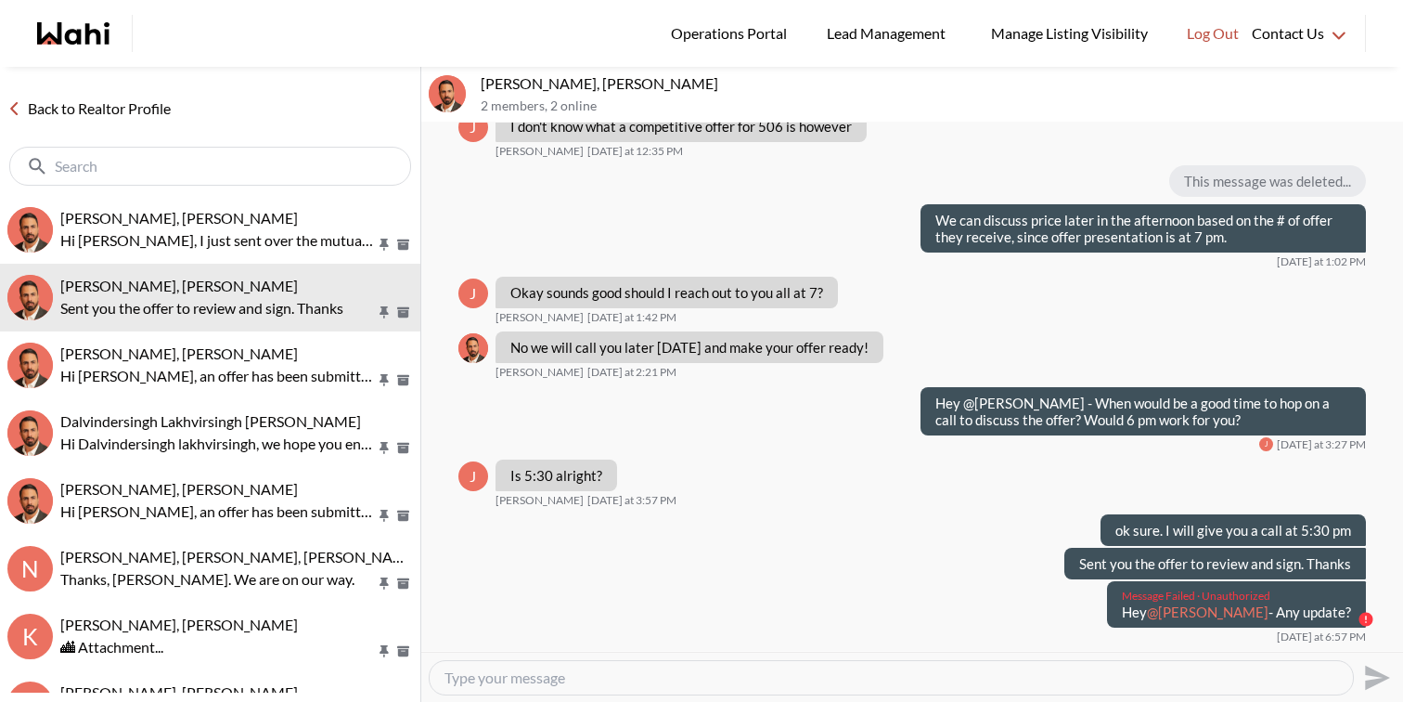
click at [1272, 620] on p "Hey @Josh Hortaleza - Any update?" at bounding box center [1236, 611] width 229 height 17
copy div "Hey @Josh Hortaleza - Any update?"
click at [1268, 675] on textarea "Type your message" at bounding box center [892, 677] width 894 height 19
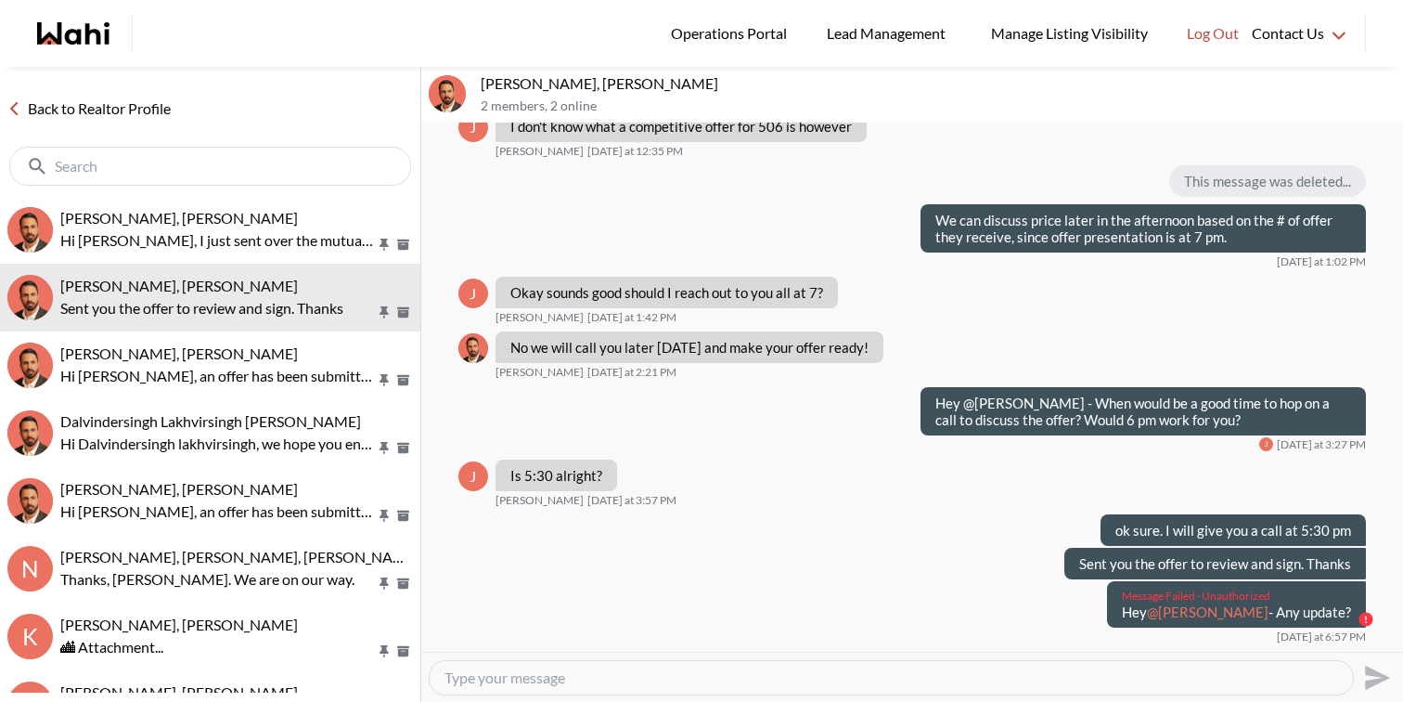
paste textarea "Hey @Josh Hortaleza - Any update?"
type textarea "Hey @Josh Hortaleza - Any update?"
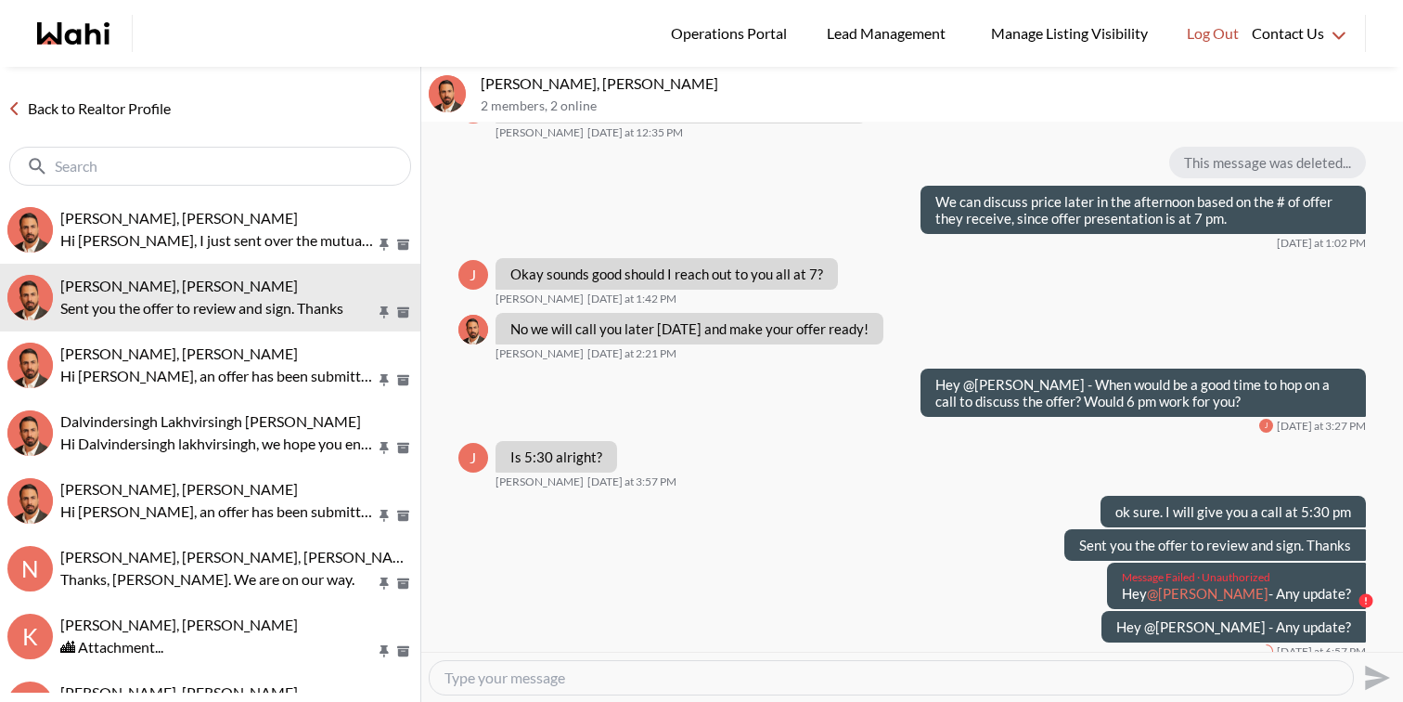
scroll to position [1638, 0]
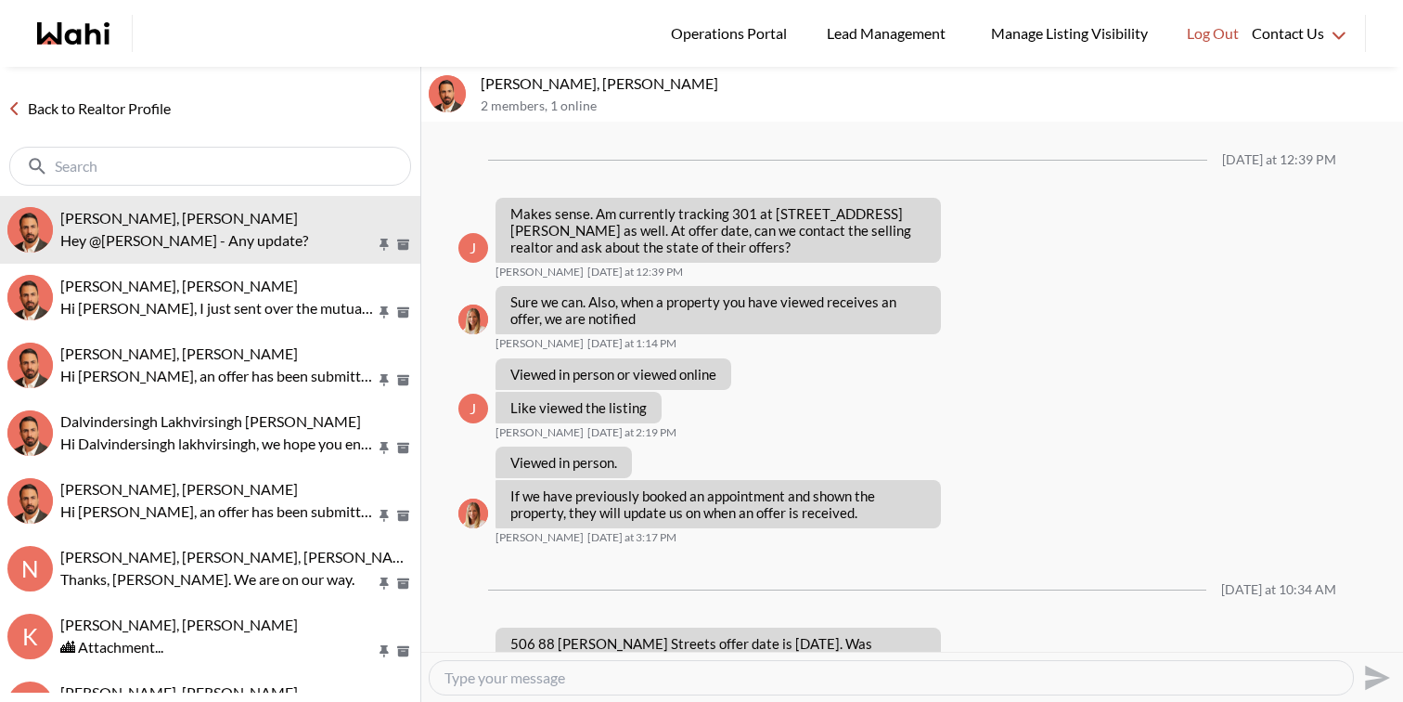
scroll to position [1360, 0]
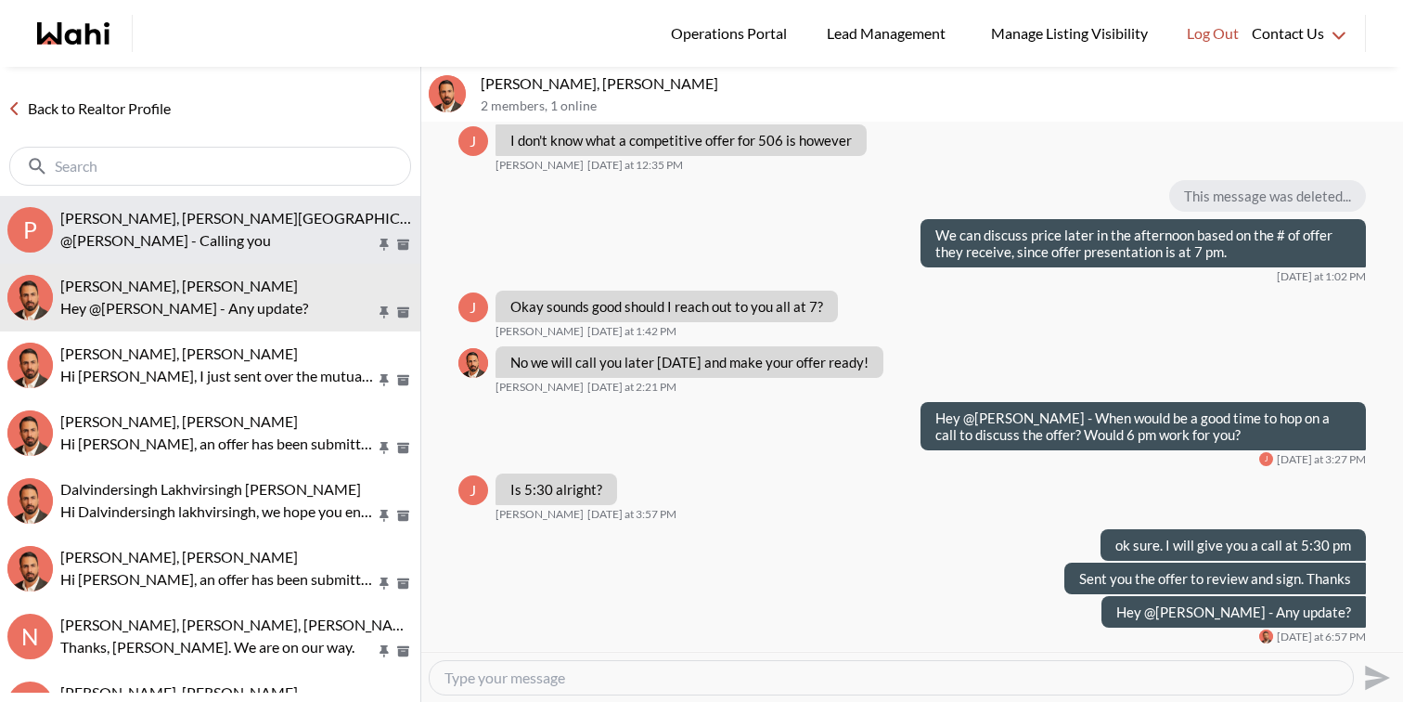
click at [220, 210] on span "[PERSON_NAME], [PERSON_NAME][GEOGRAPHIC_DATA]" at bounding box center [254, 218] width 388 height 18
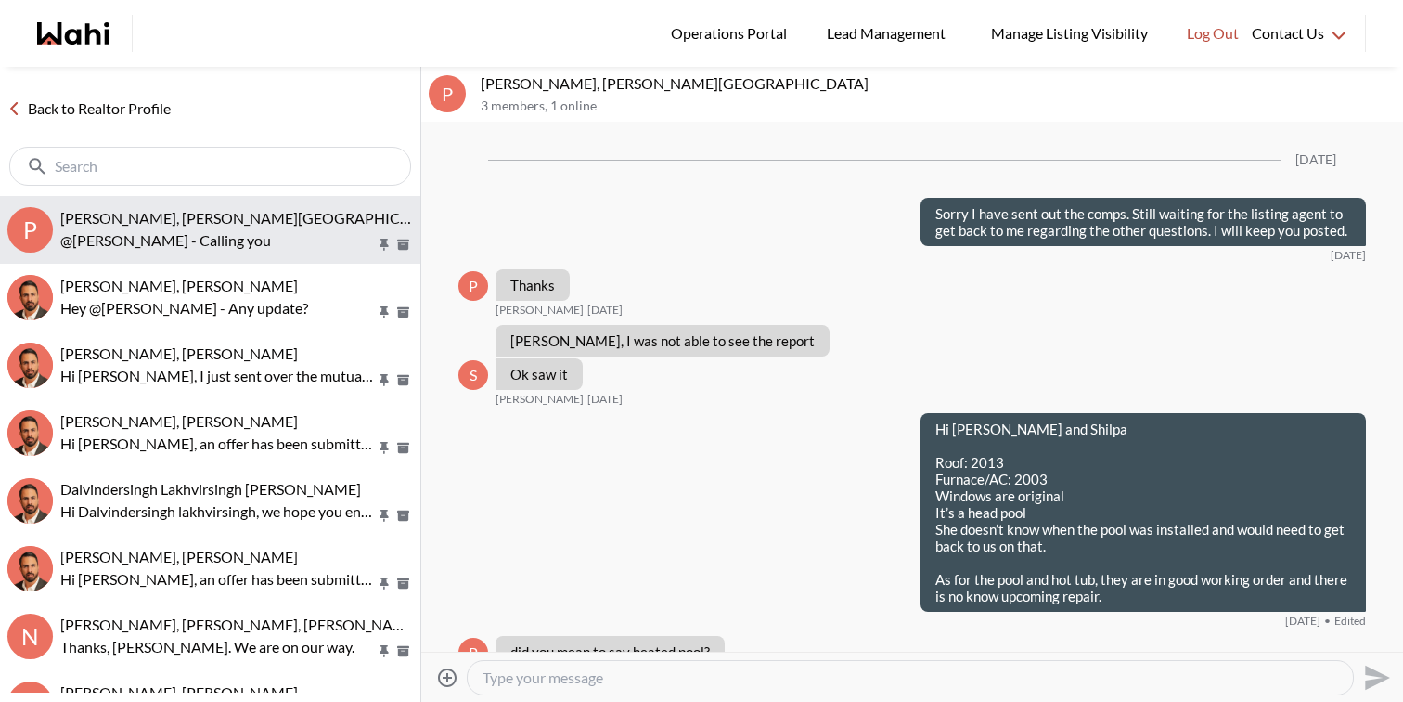
scroll to position [10091, 0]
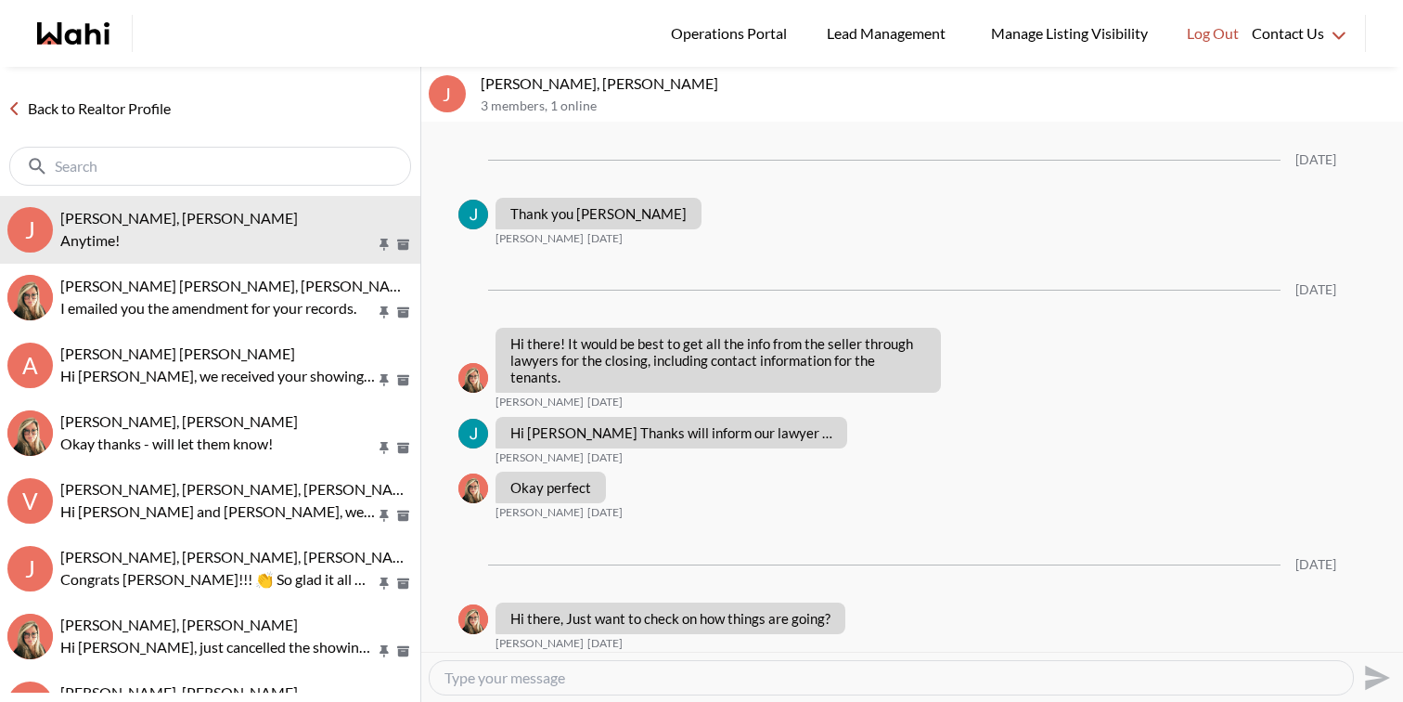
scroll to position [1822, 0]
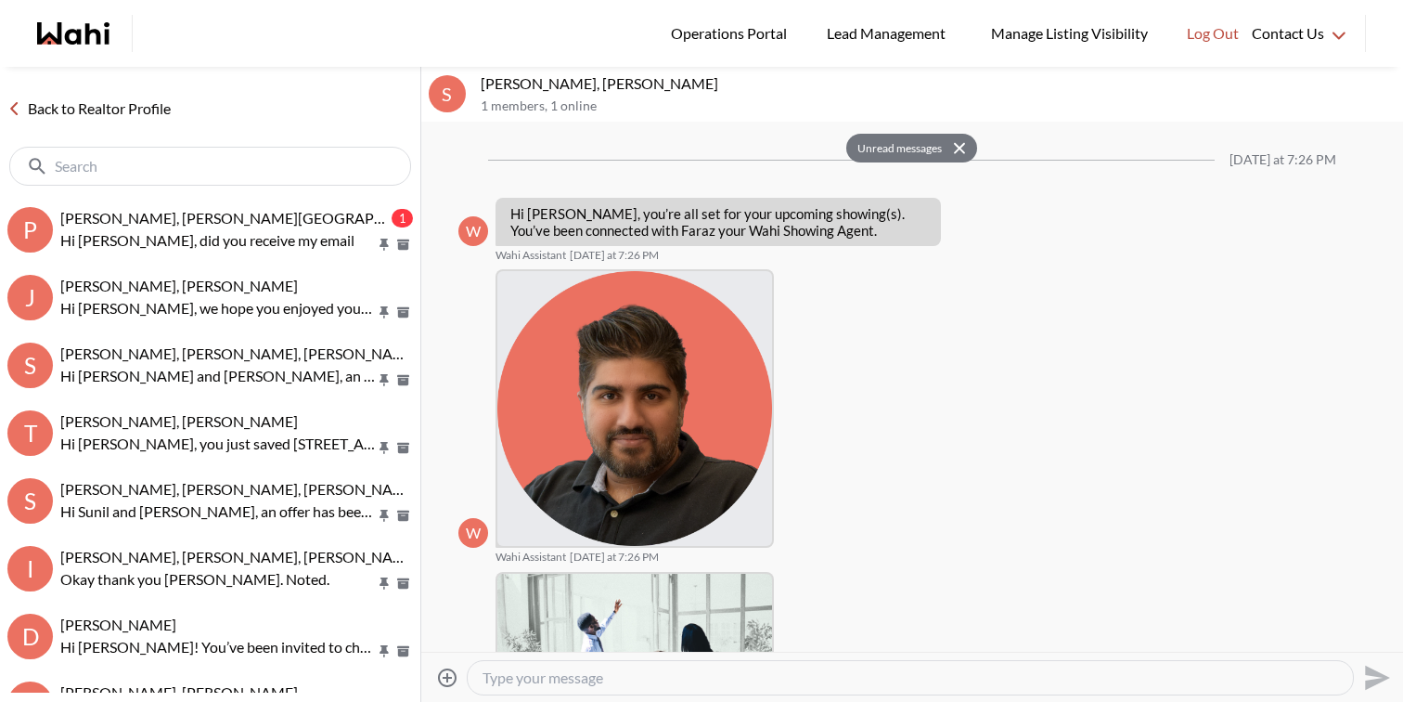
scroll to position [1911, 0]
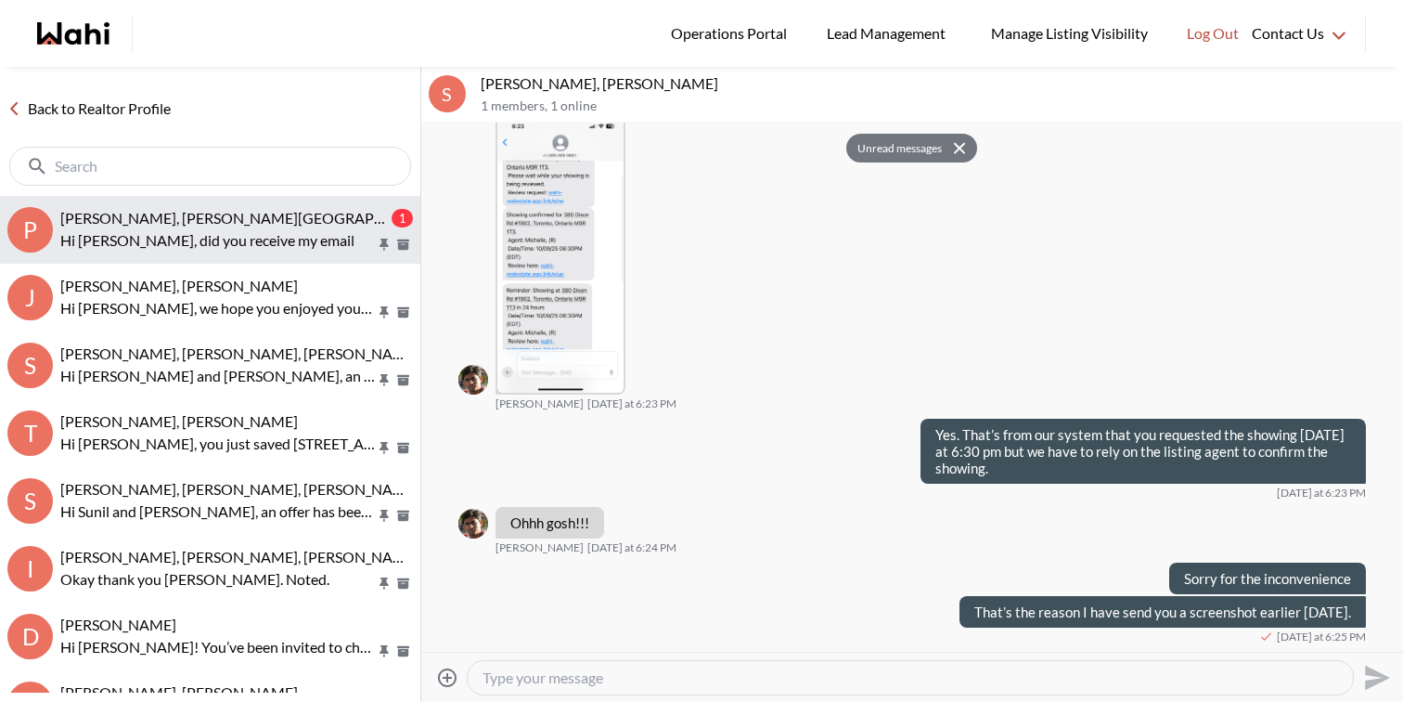
click at [278, 229] on p "Hi [PERSON_NAME], did you receive my email" at bounding box center [218, 240] width 316 height 22
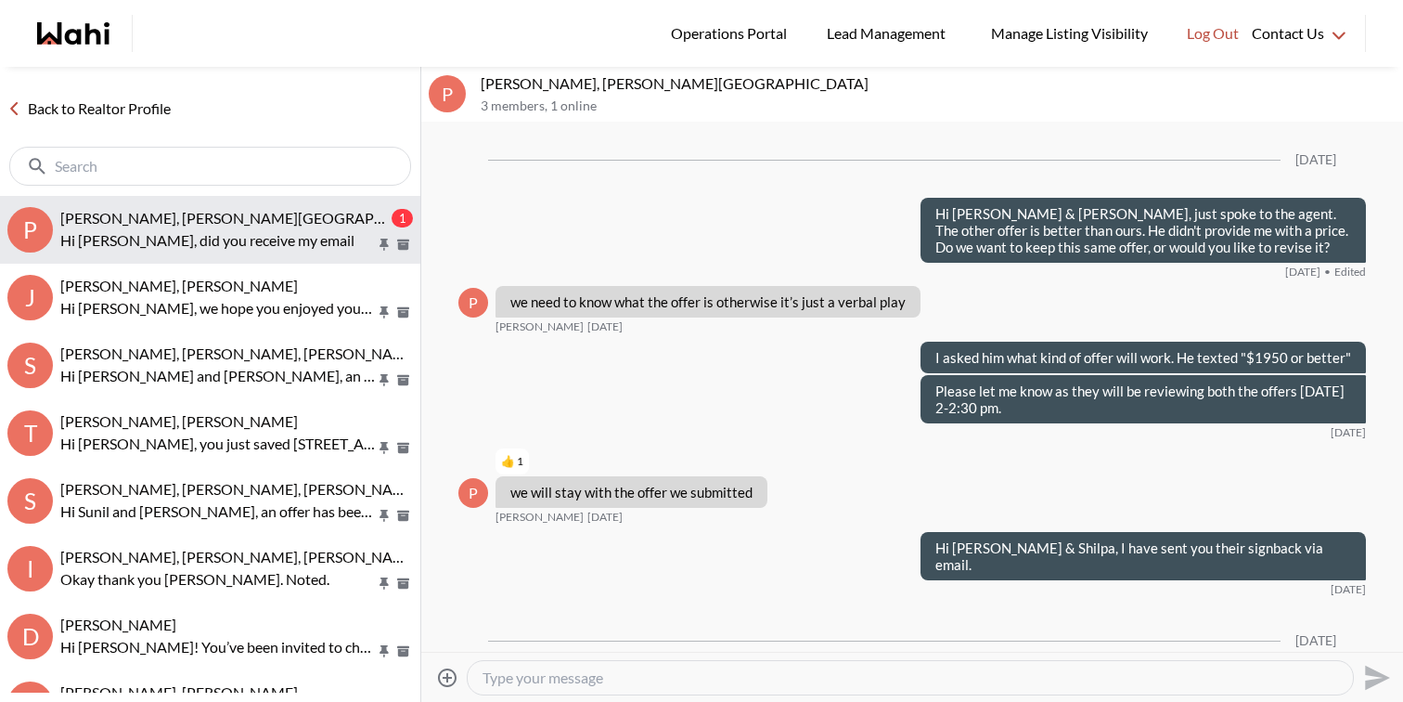
scroll to position [2538, 0]
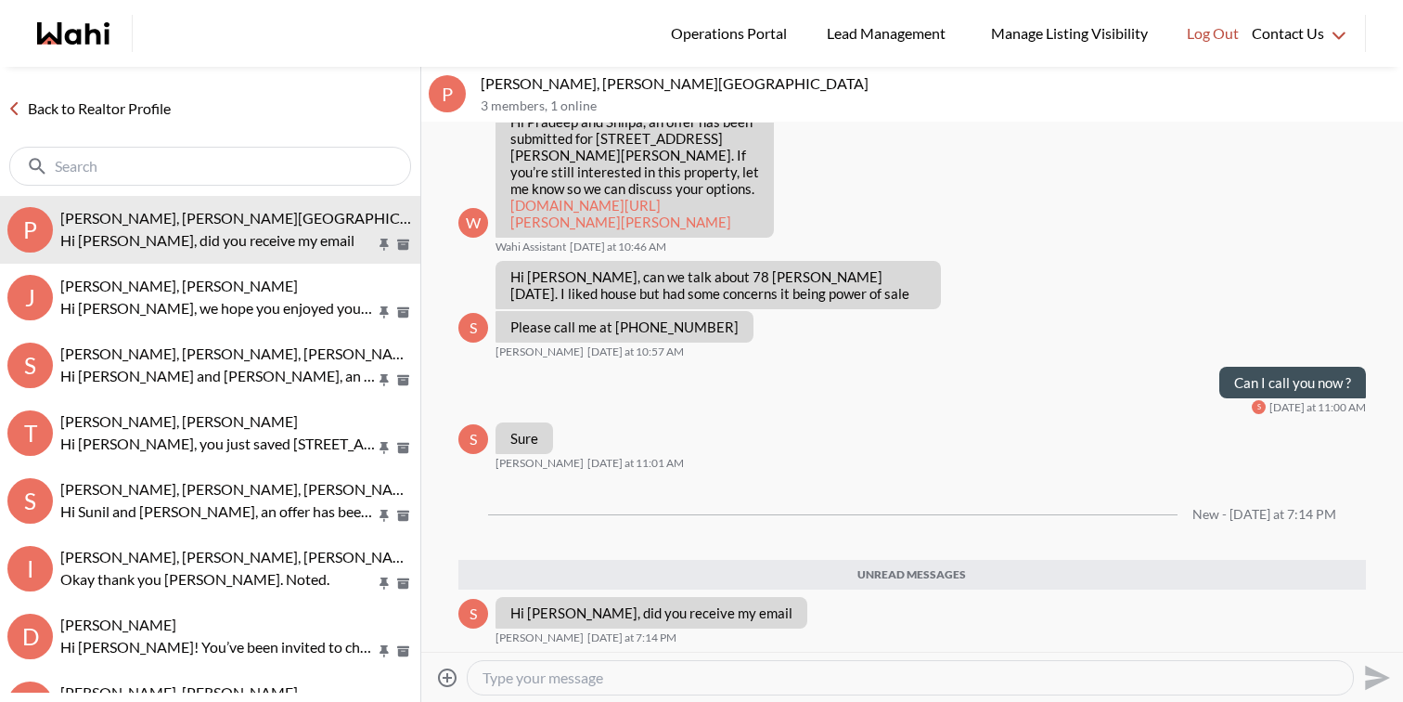
click at [591, 690] on div at bounding box center [910, 677] width 885 height 33
click at [583, 684] on textarea "Type your message" at bounding box center [911, 677] width 856 height 19
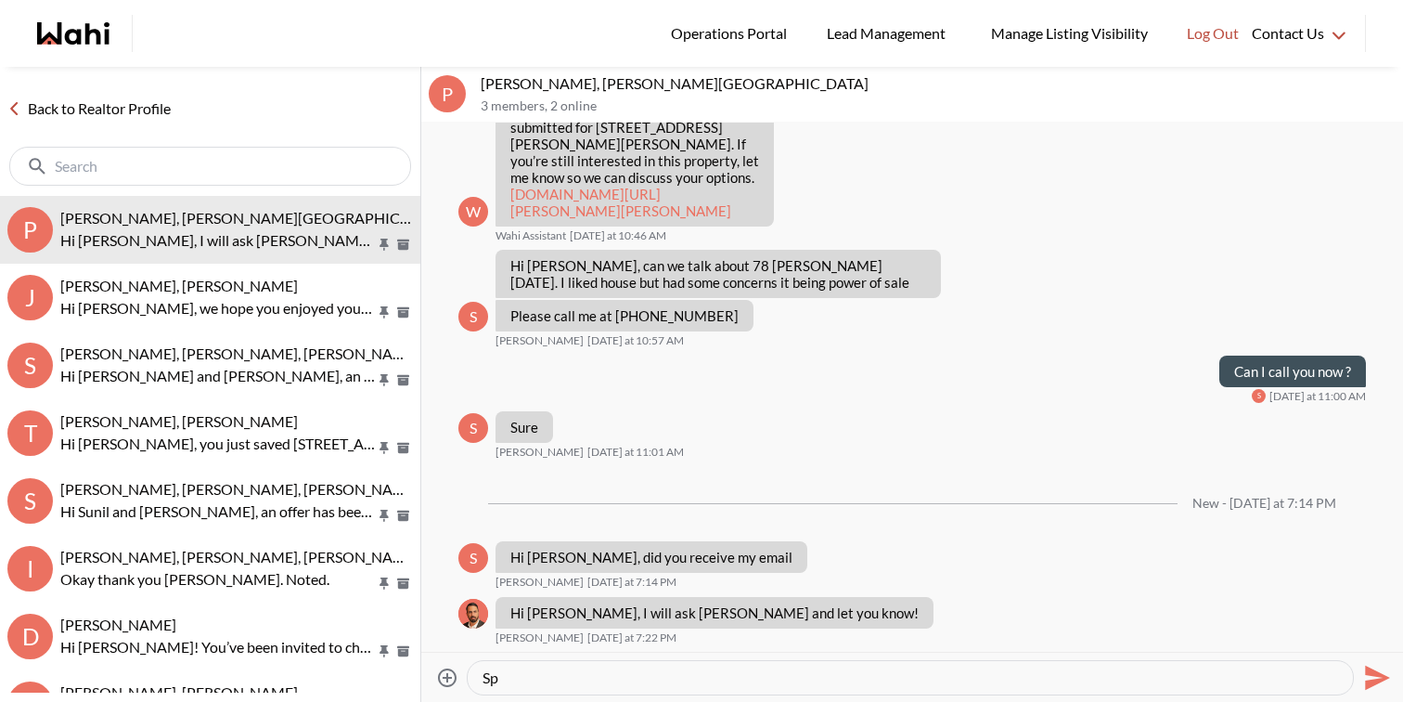
type textarea "S"
type textarea "I will"
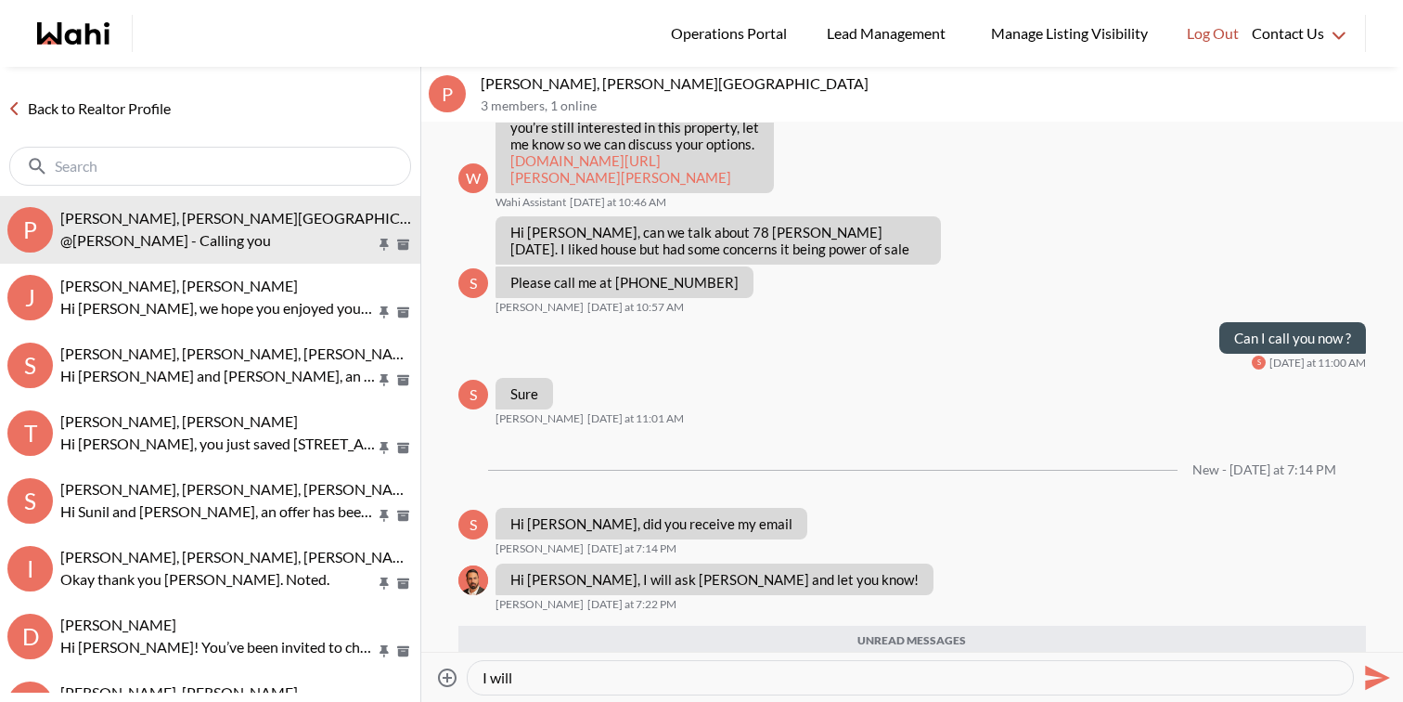
scroll to position [2649, 0]
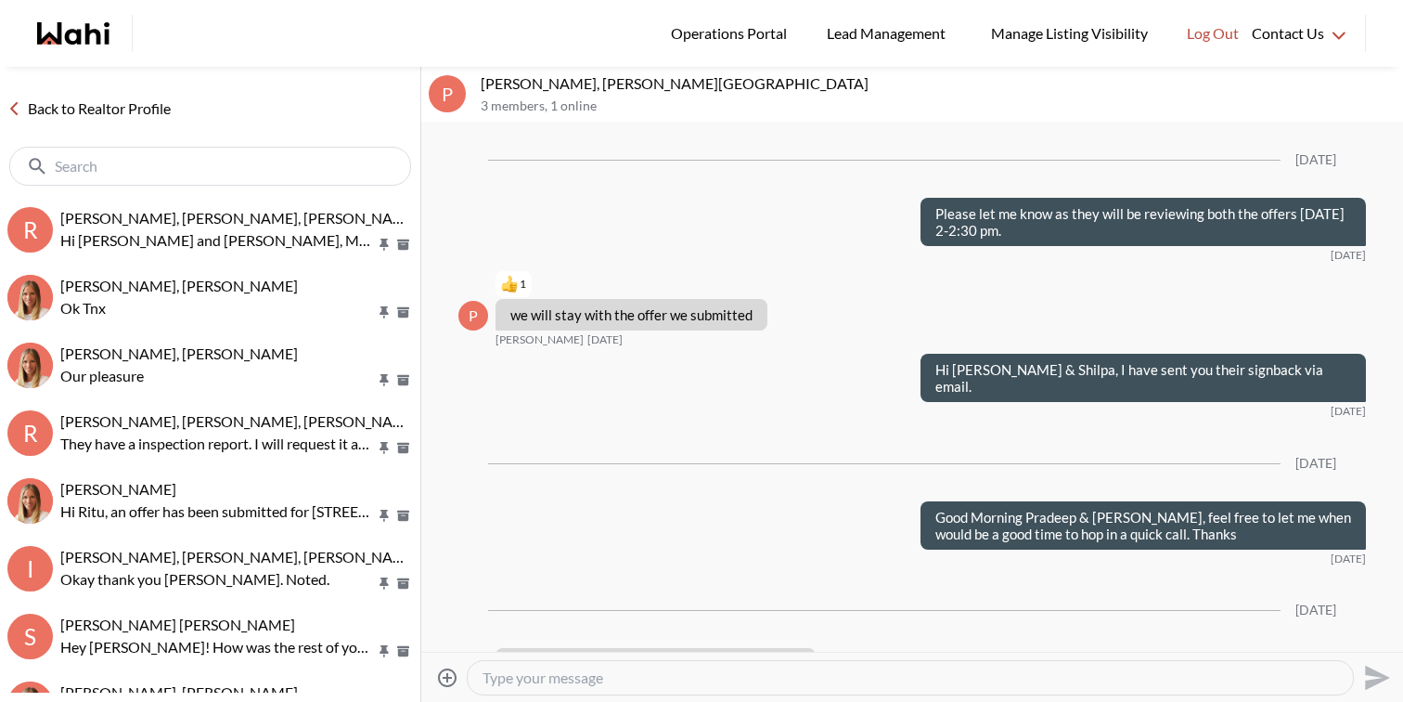
scroll to position [2330, 0]
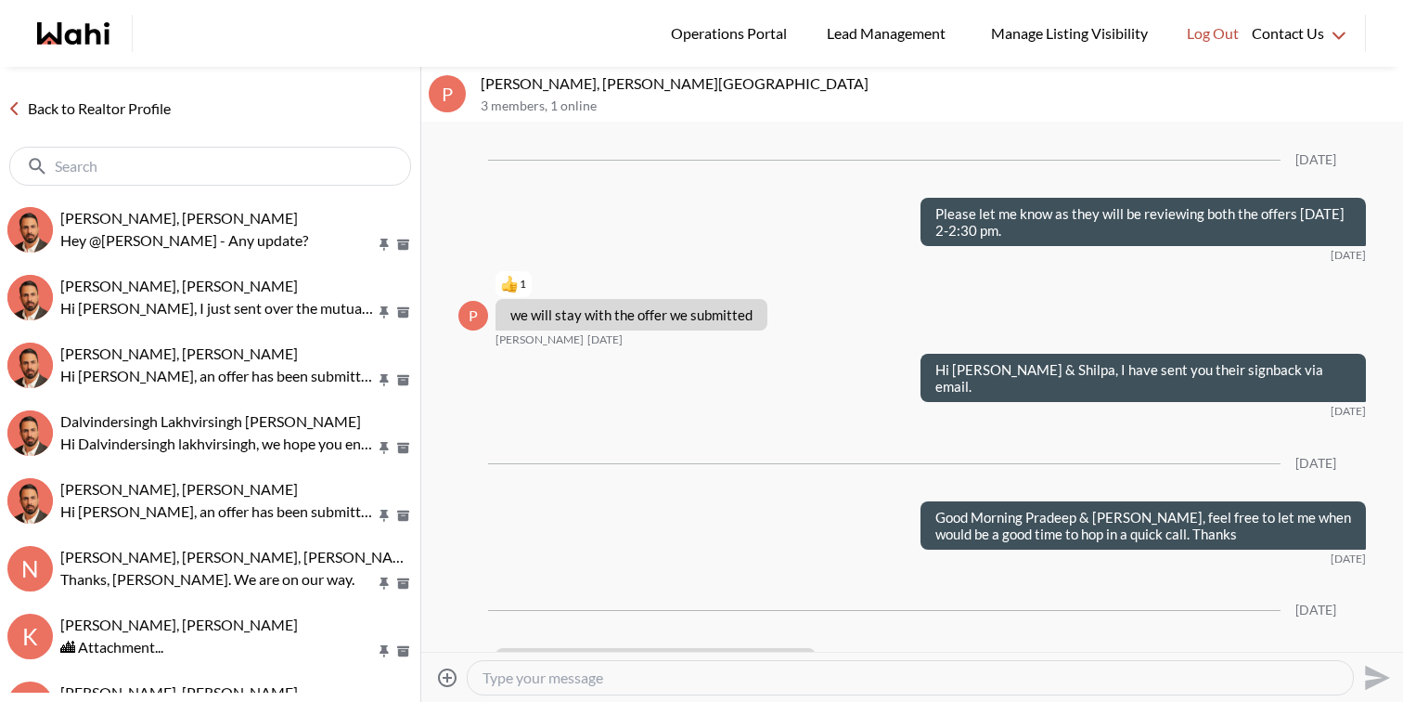
scroll to position [2330, 0]
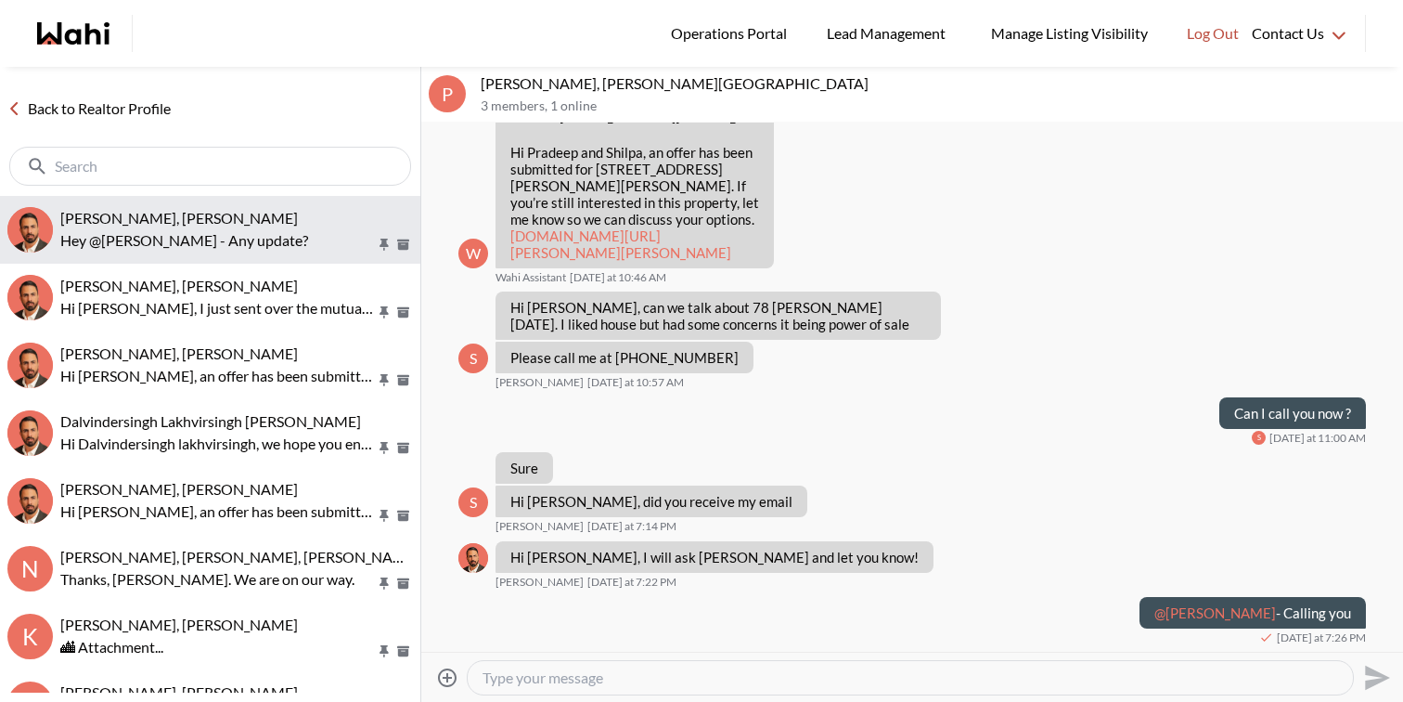
click at [252, 241] on p "Hey @Josh Hortaleza - Any update?" at bounding box center [218, 240] width 316 height 22
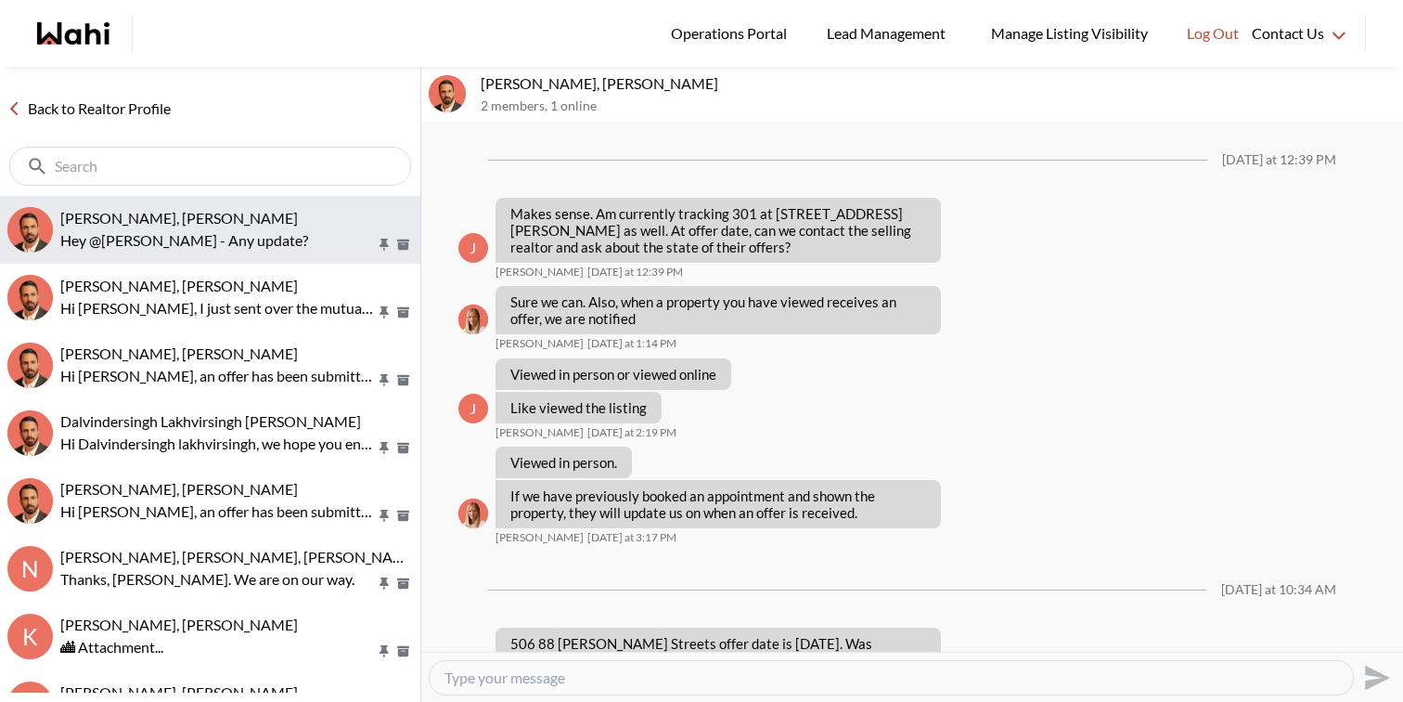
scroll to position [1360, 0]
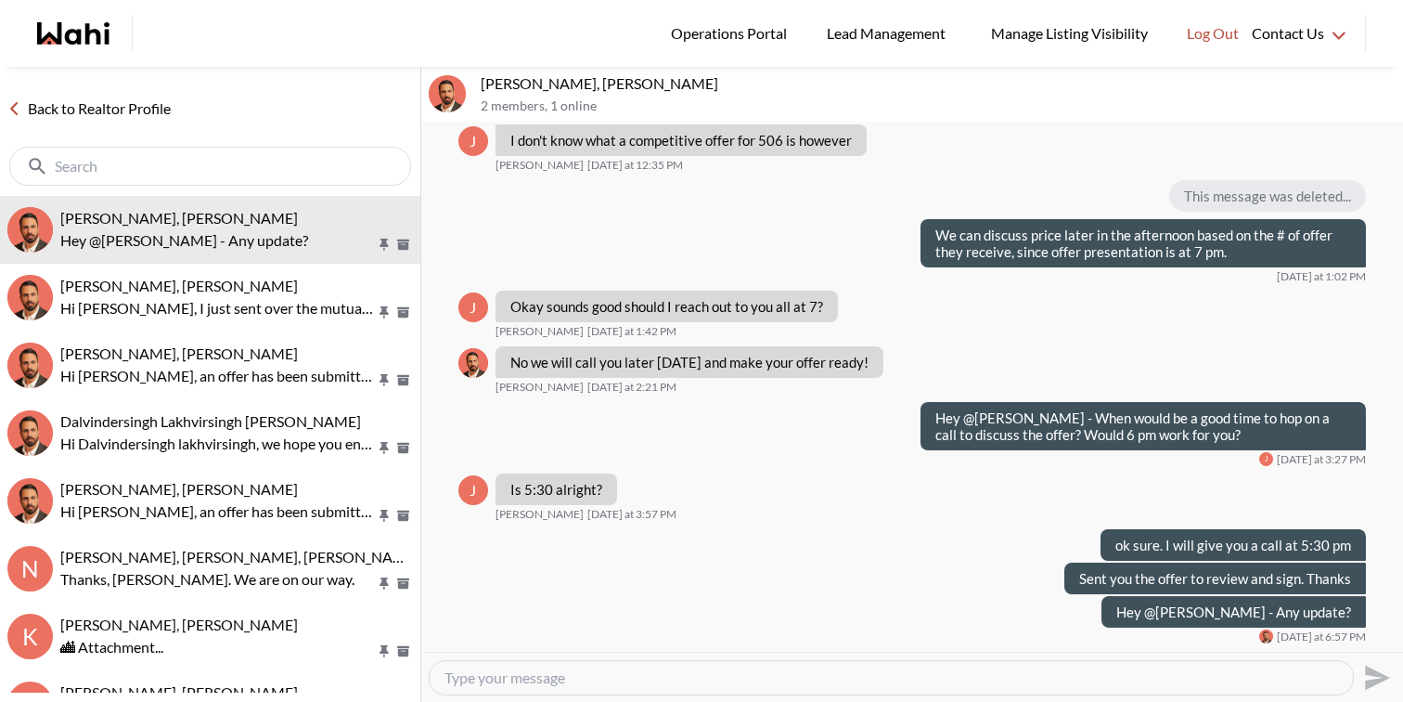
click at [757, 665] on div at bounding box center [891, 677] width 923 height 33
click at [758, 677] on textarea "Type your message" at bounding box center [892, 677] width 894 height 19
type textarea "I have submitted our offer and will get back to you as soon as I have an update."
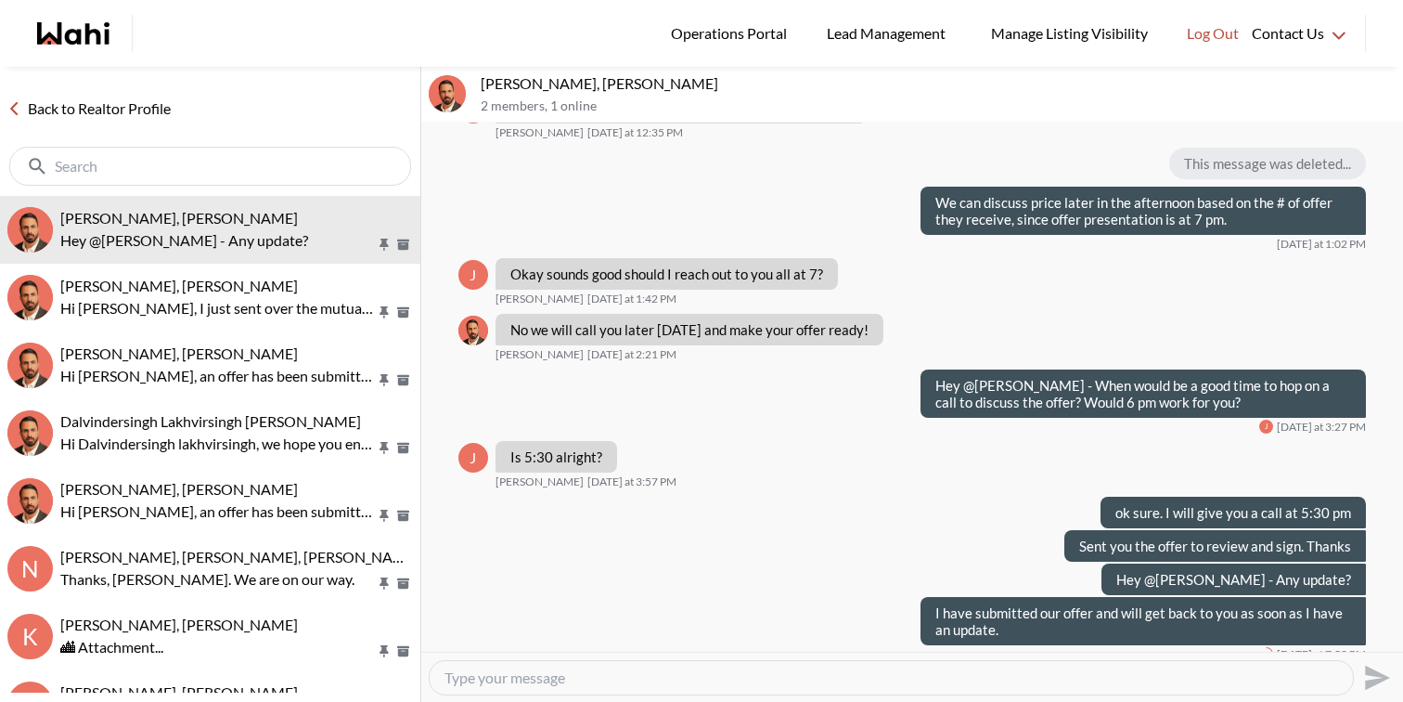
scroll to position [1410, 0]
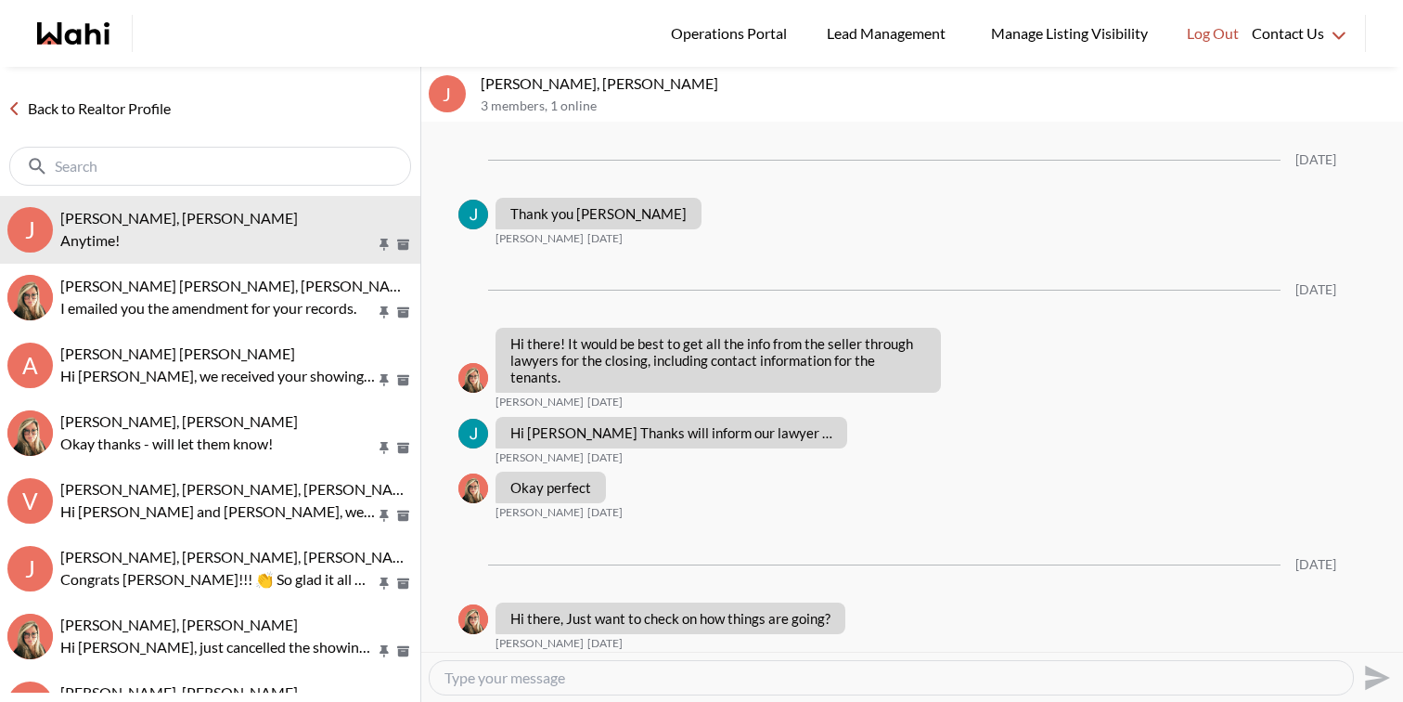
scroll to position [1822, 0]
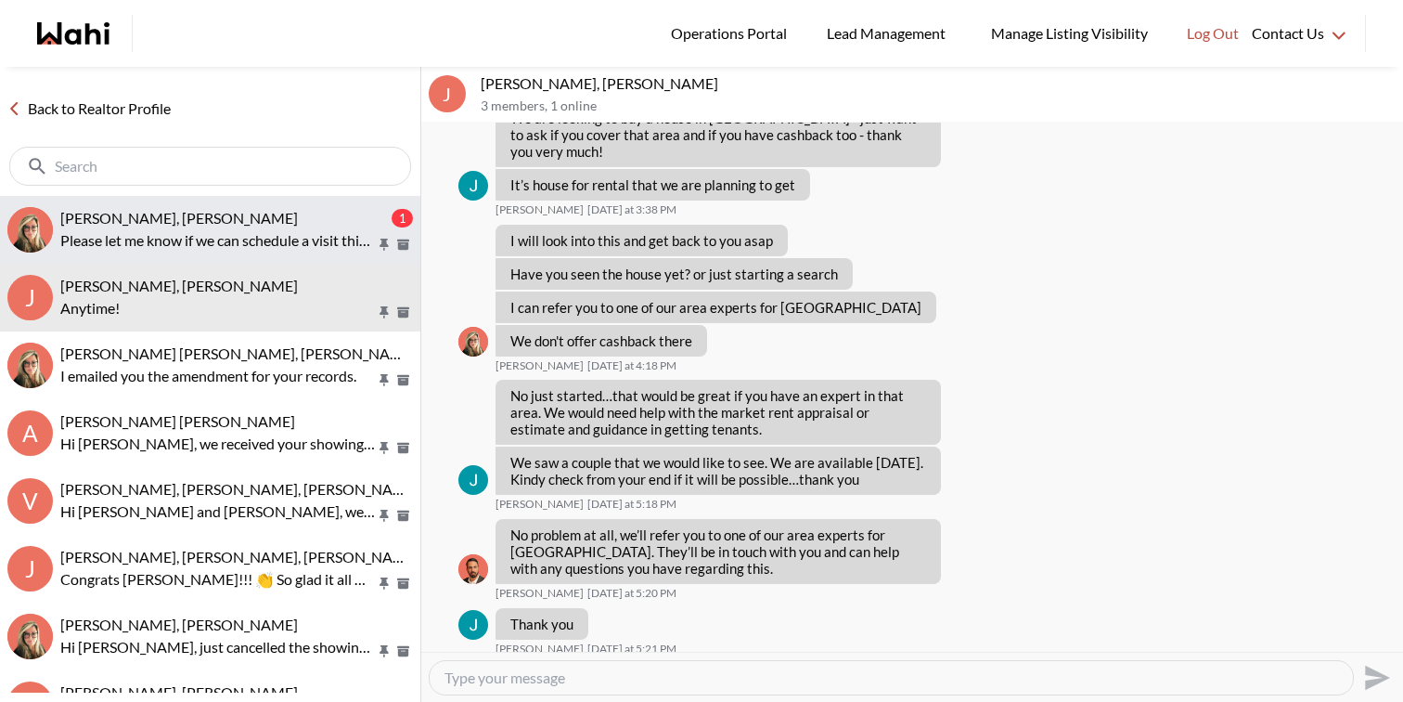
click at [236, 205] on button "[PERSON_NAME], [PERSON_NAME] 1 Please let me know if we can schedule a visit th…" at bounding box center [210, 230] width 420 height 68
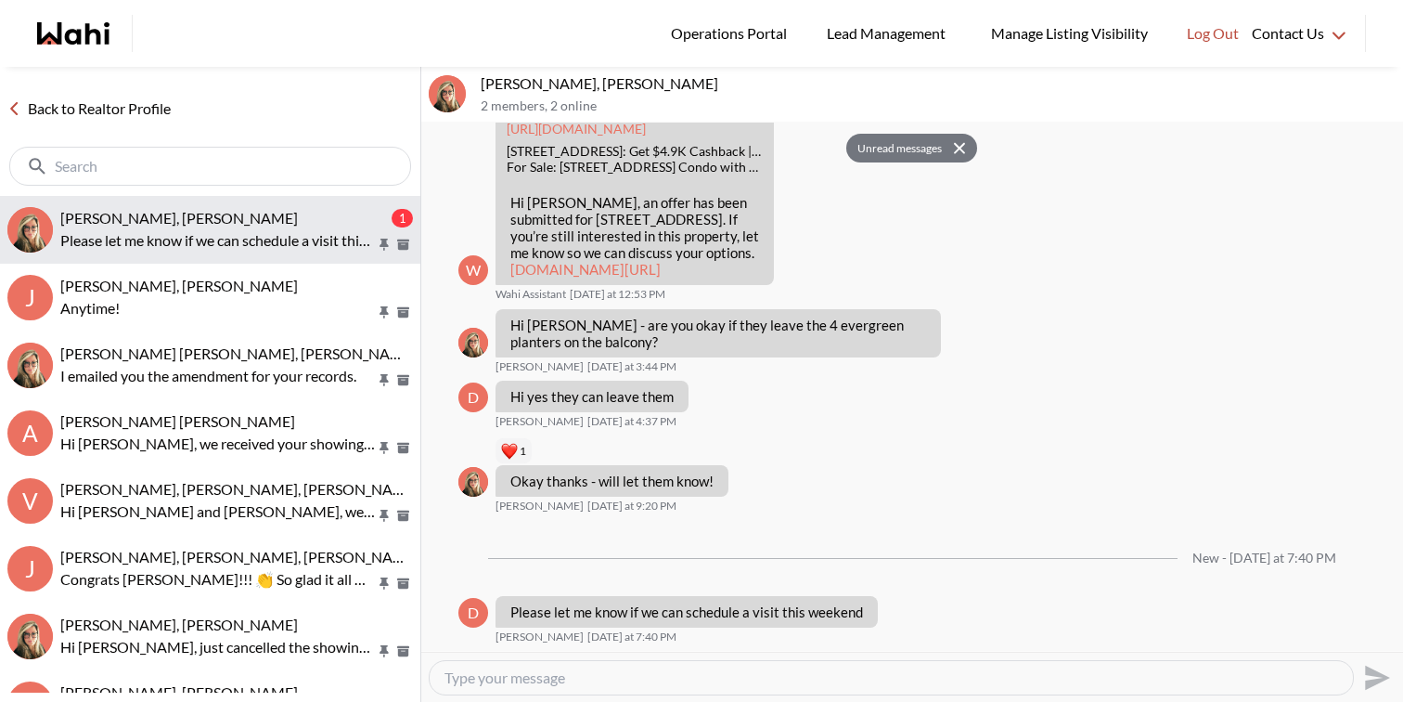
scroll to position [3285, 0]
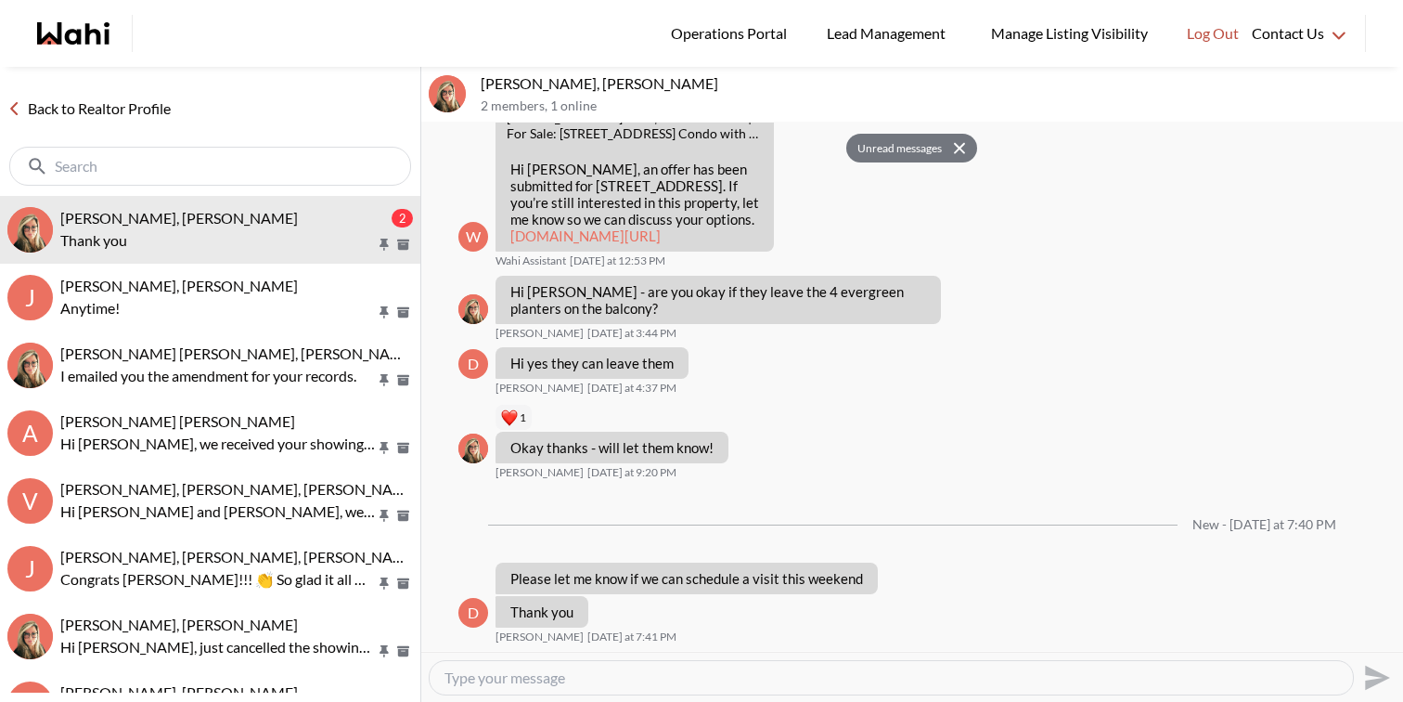
click at [669, 676] on textarea "Type your message" at bounding box center [892, 677] width 894 height 19
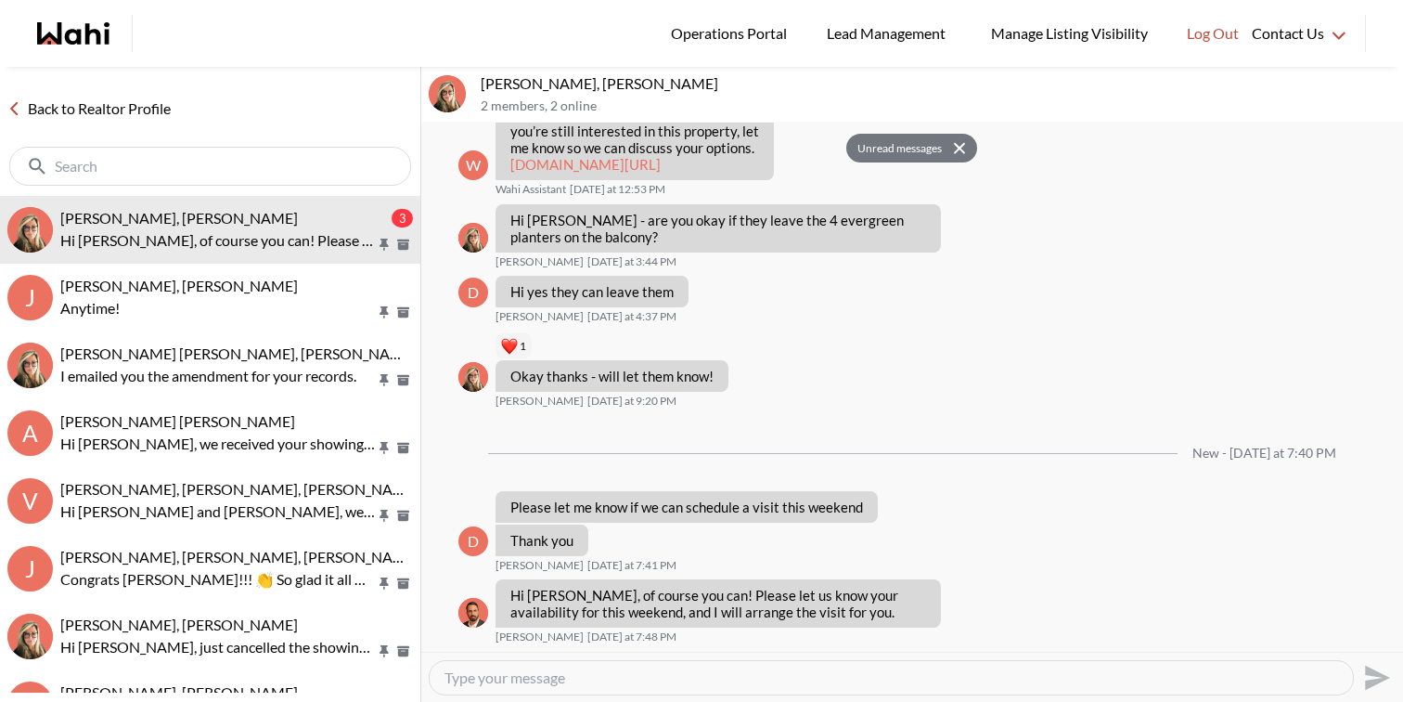
scroll to position [3357, 0]
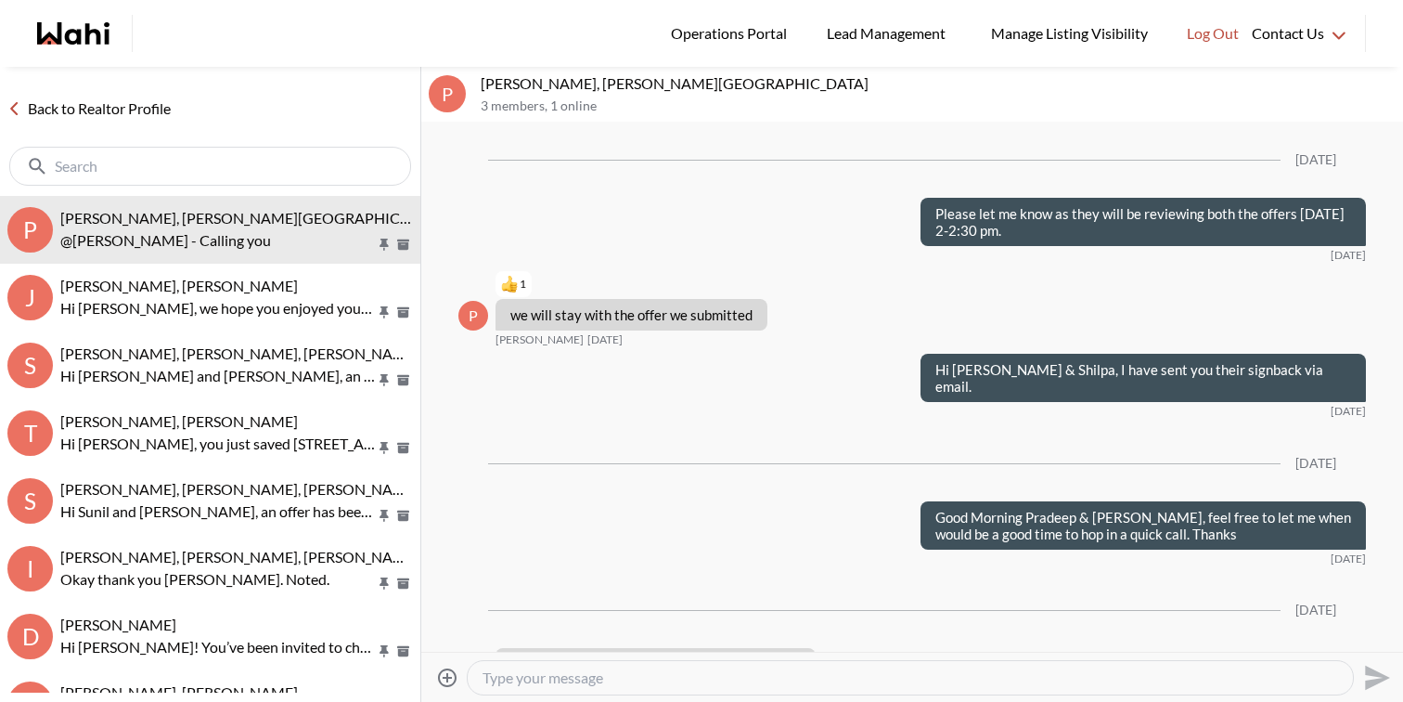
scroll to position [2330, 0]
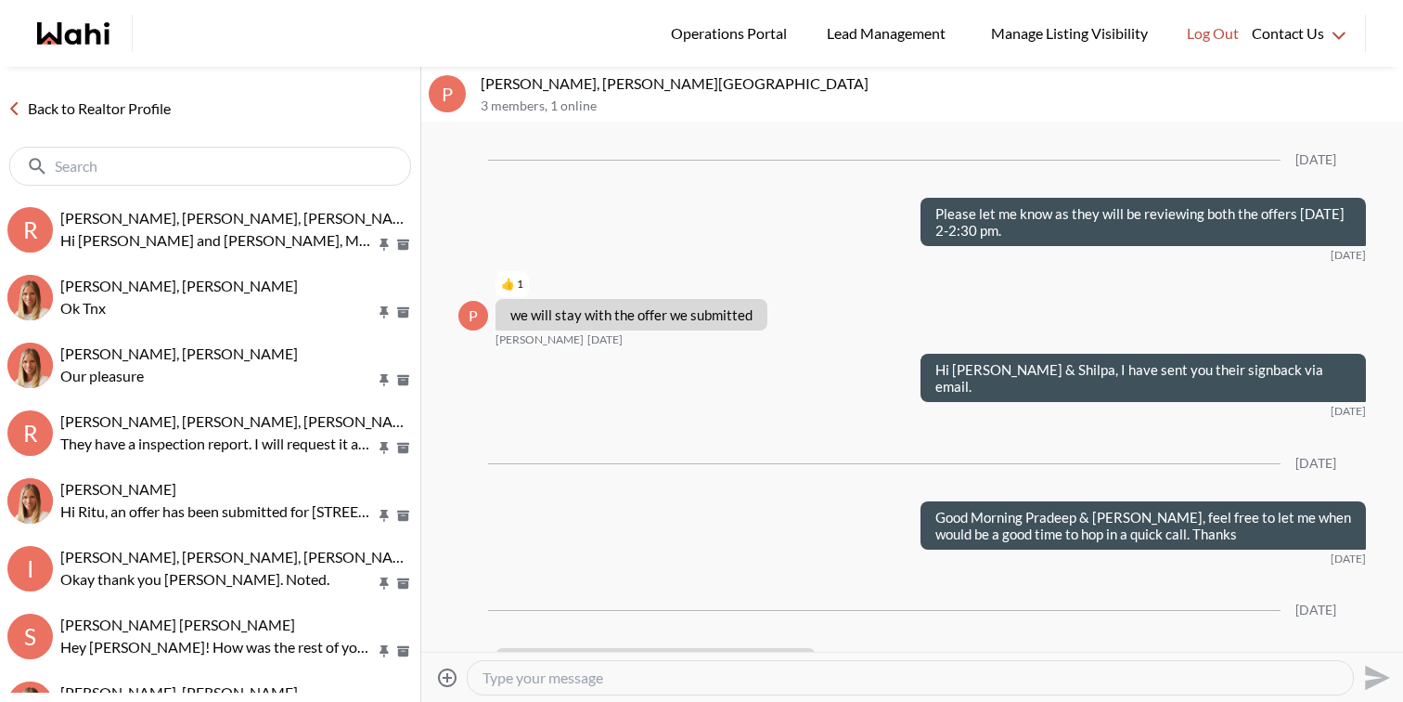
scroll to position [2330, 0]
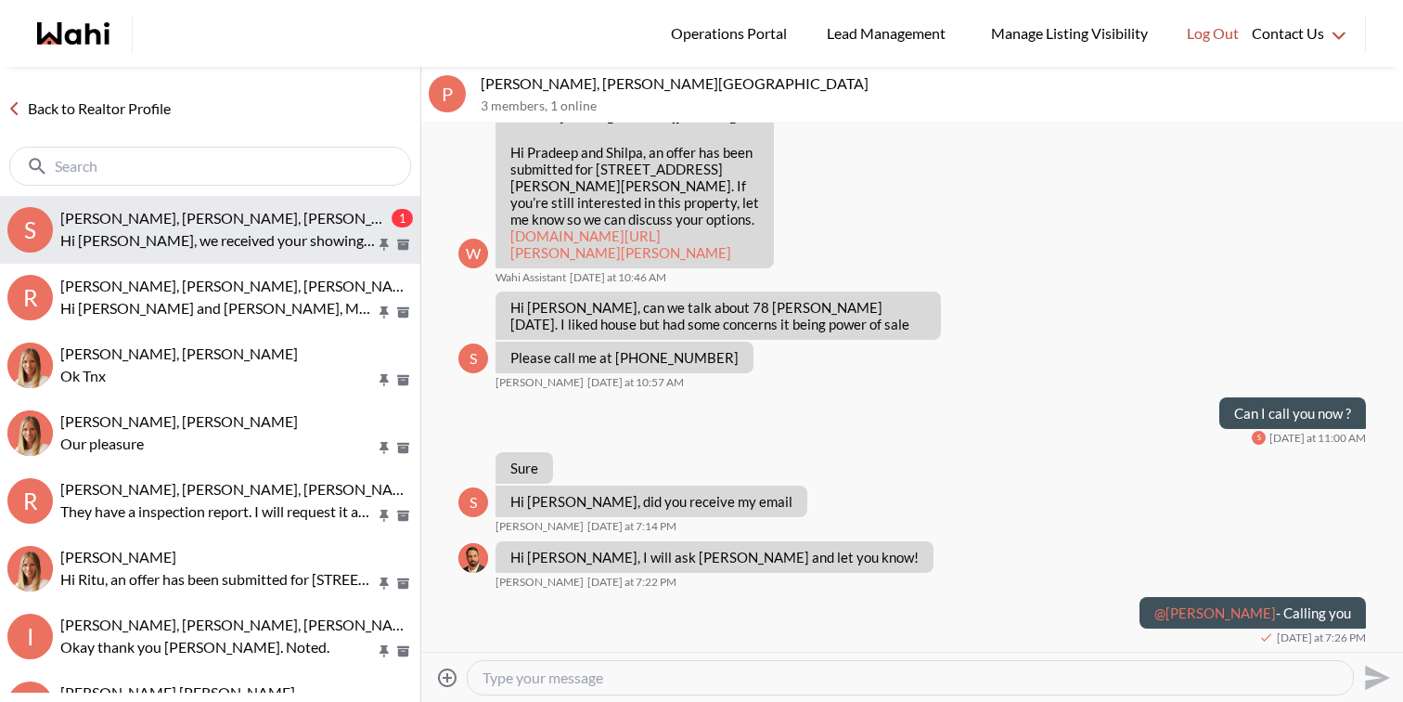
click at [237, 221] on span "[PERSON_NAME], [PERSON_NAME], [PERSON_NAME]" at bounding box center [239, 218] width 359 height 18
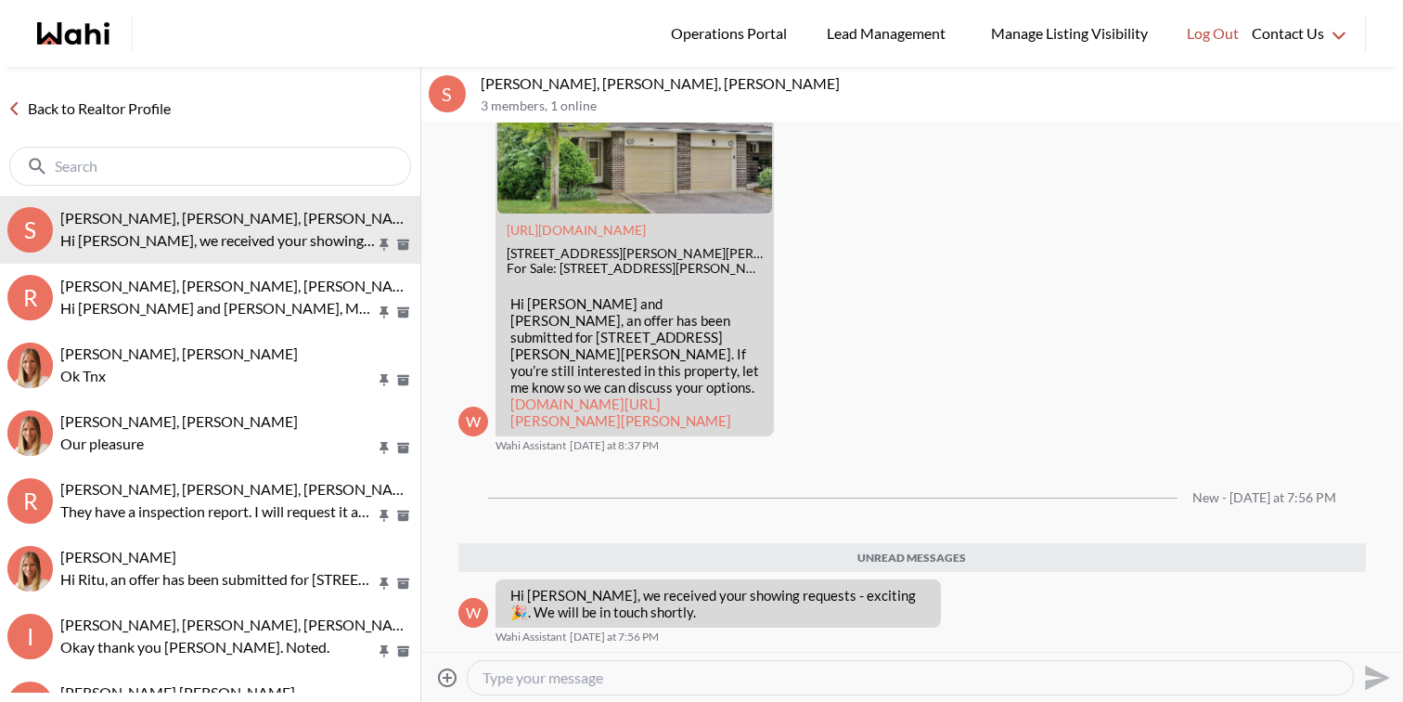
scroll to position [3317, 0]
